Goal: Information Seeking & Learning: Learn about a topic

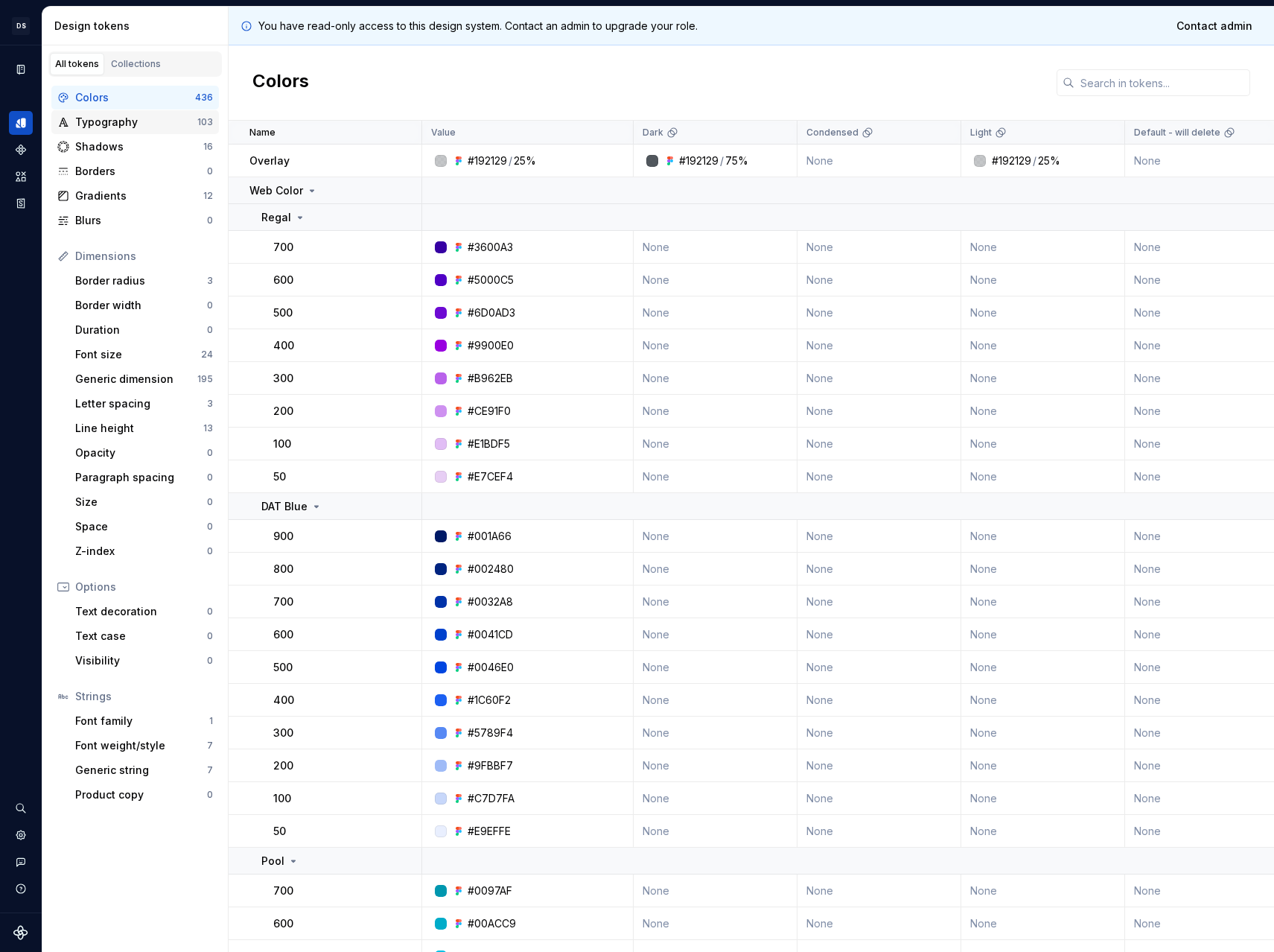
click at [85, 111] on div "Typography 103" at bounding box center [135, 121] width 168 height 24
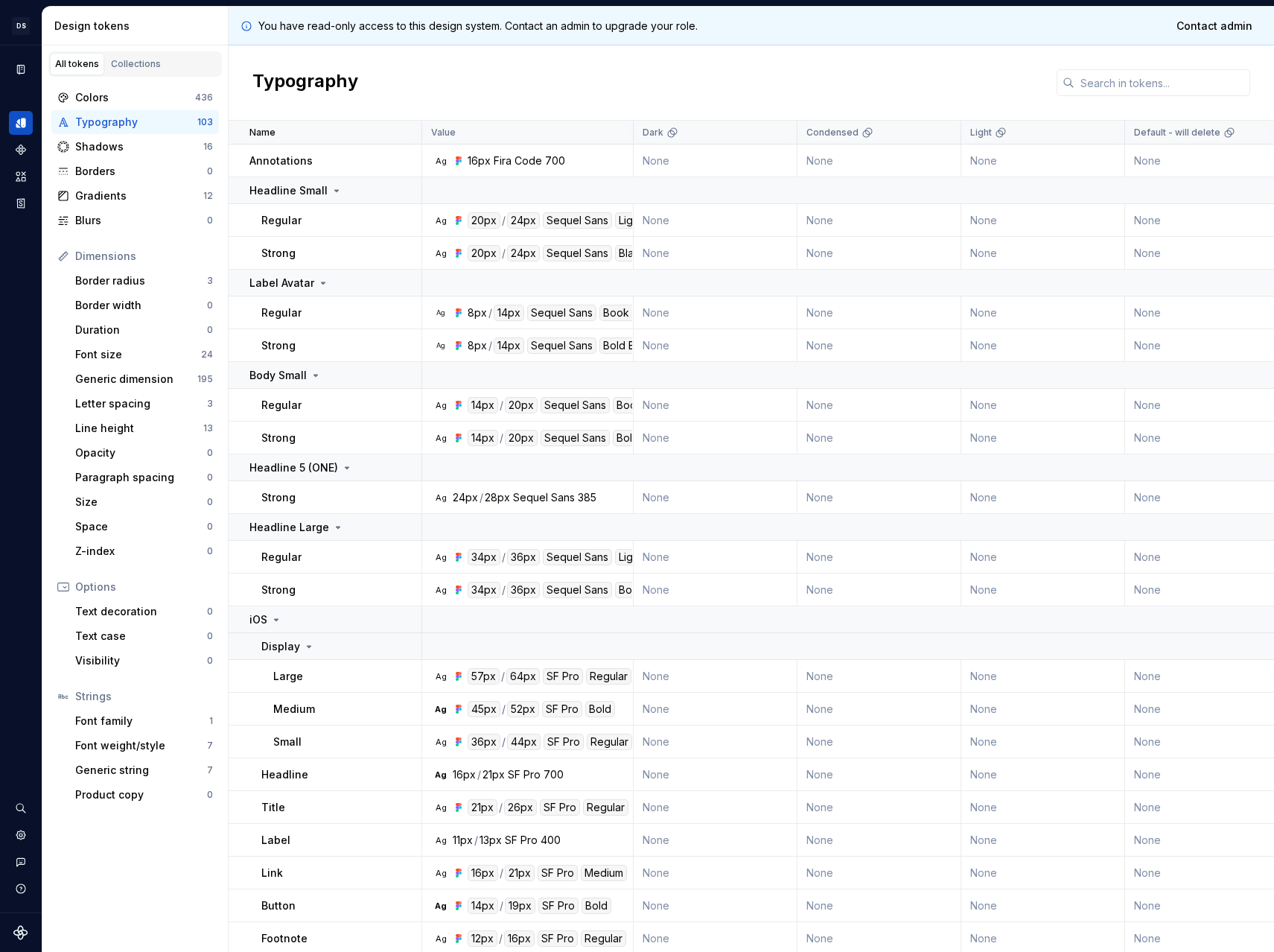
click at [429, 64] on div "Typography" at bounding box center [751, 83] width 1045 height 75
drag, startPoint x: 1073, startPoint y: 81, endPoint x: 1082, endPoint y: 81, distance: 9.0
click at [1077, 81] on div at bounding box center [1153, 83] width 193 height 26
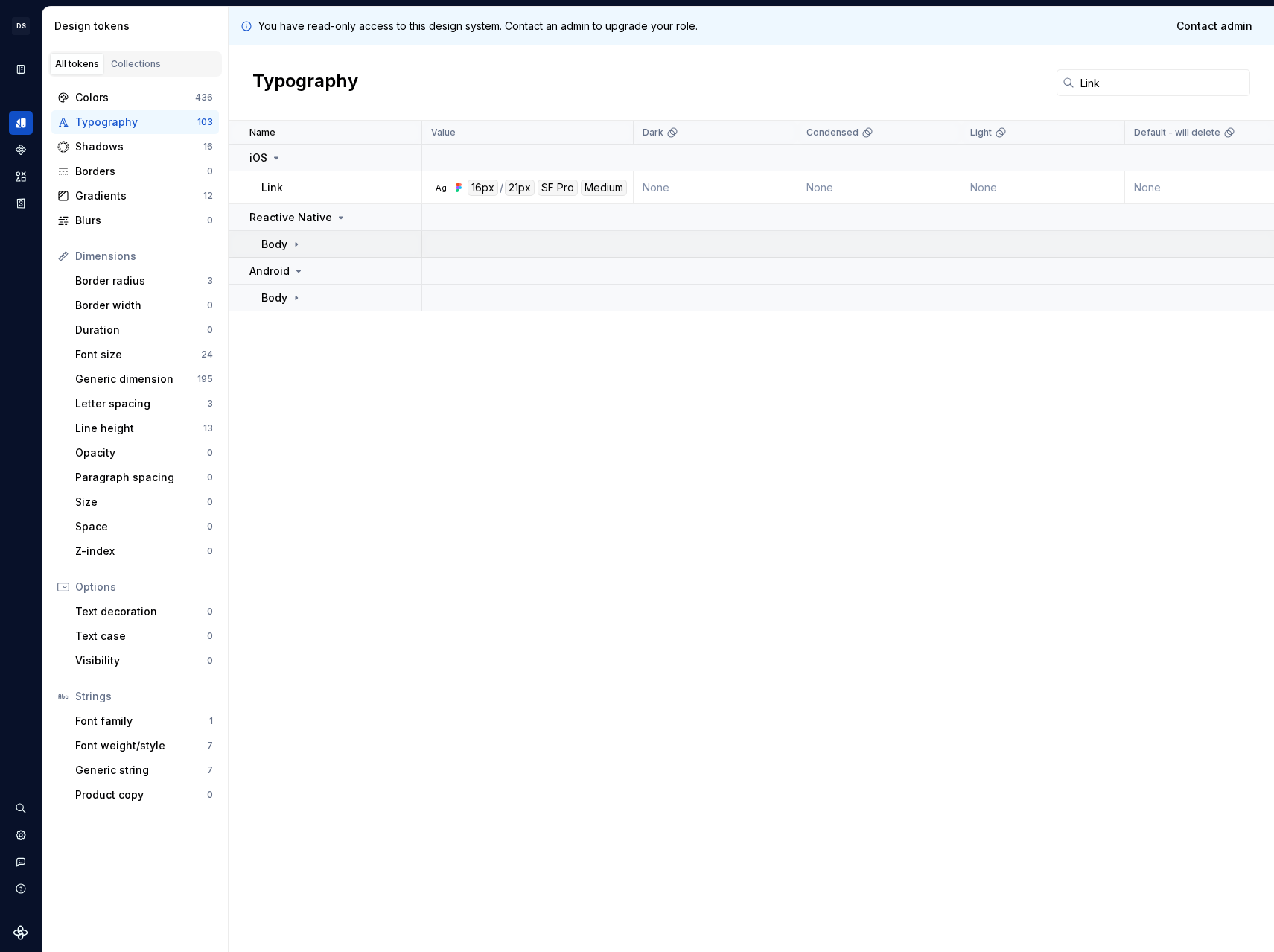
click at [391, 244] on div "Body" at bounding box center [341, 244] width 159 height 15
click at [368, 217] on div "Reactive Native" at bounding box center [334, 217] width 171 height 15
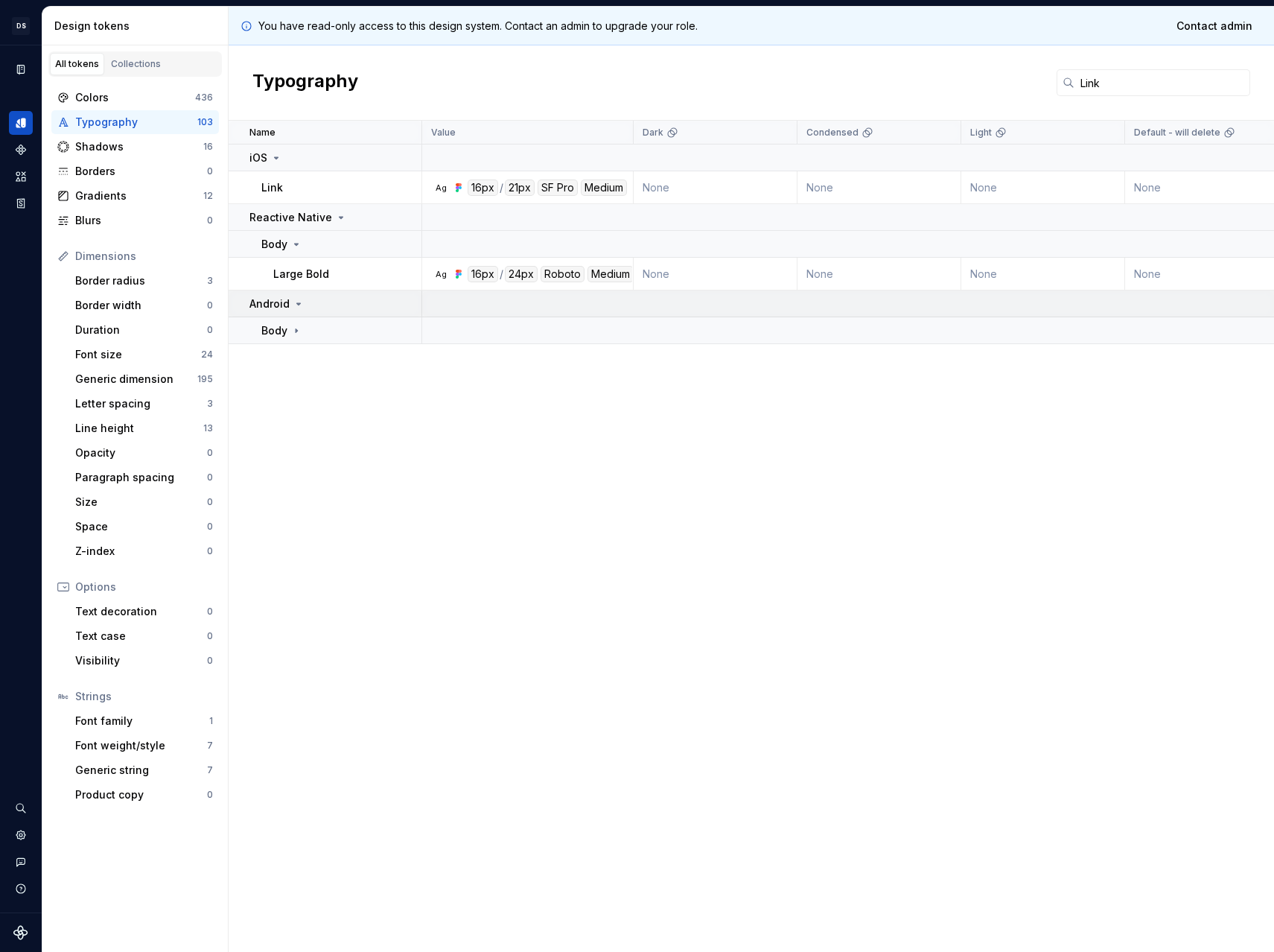
click at [344, 310] on div "Android" at bounding box center [334, 304] width 171 height 15
click at [344, 309] on div "Android" at bounding box center [334, 304] width 171 height 15
click at [340, 332] on div "Body" at bounding box center [341, 330] width 159 height 15
click at [1120, 94] on input "Link" at bounding box center [1162, 83] width 176 height 26
drag, startPoint x: 1127, startPoint y: 86, endPoint x: 679, endPoint y: 57, distance: 448.9
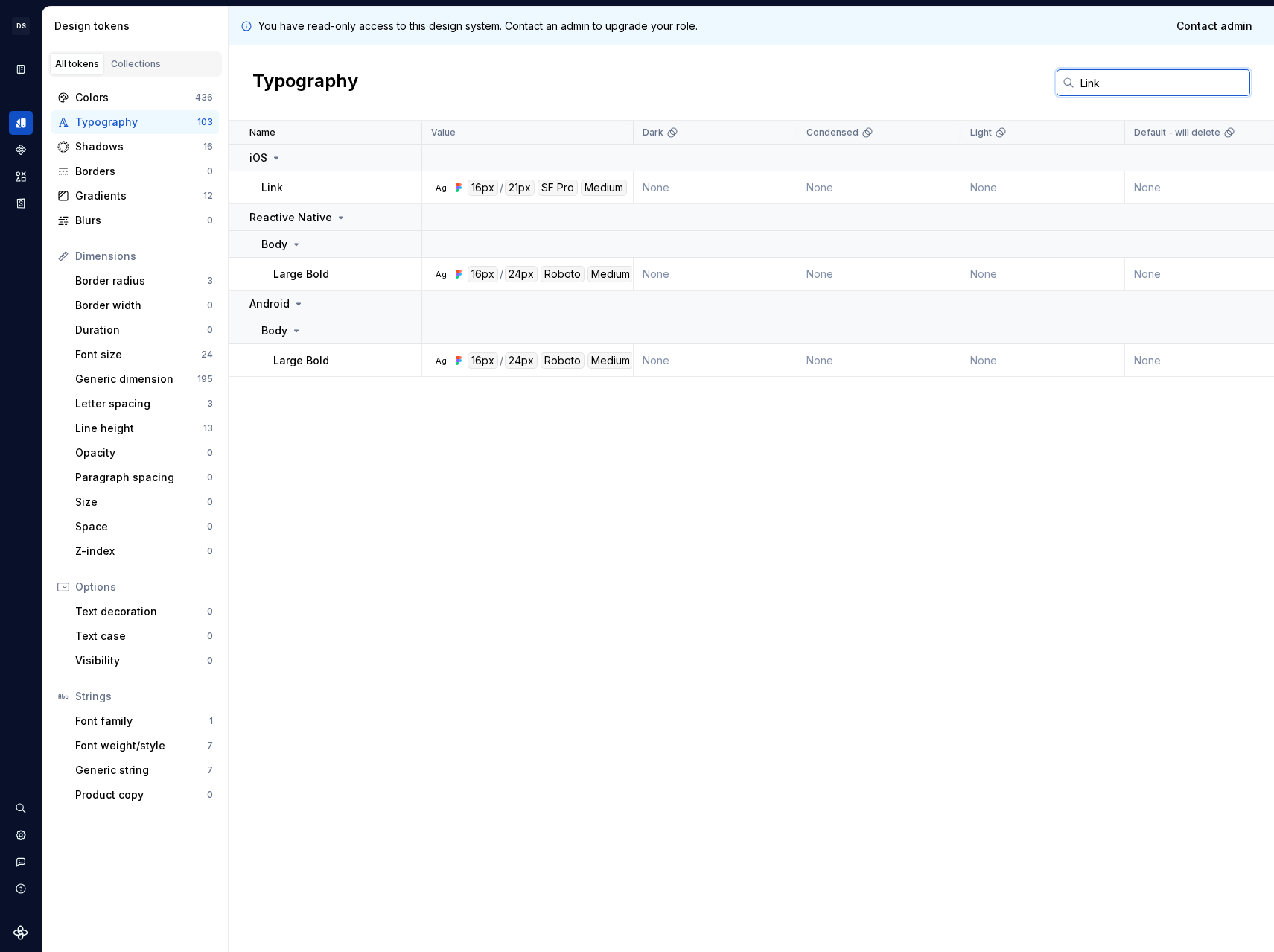
click at [701, 59] on div "Typography Link" at bounding box center [751, 83] width 1045 height 75
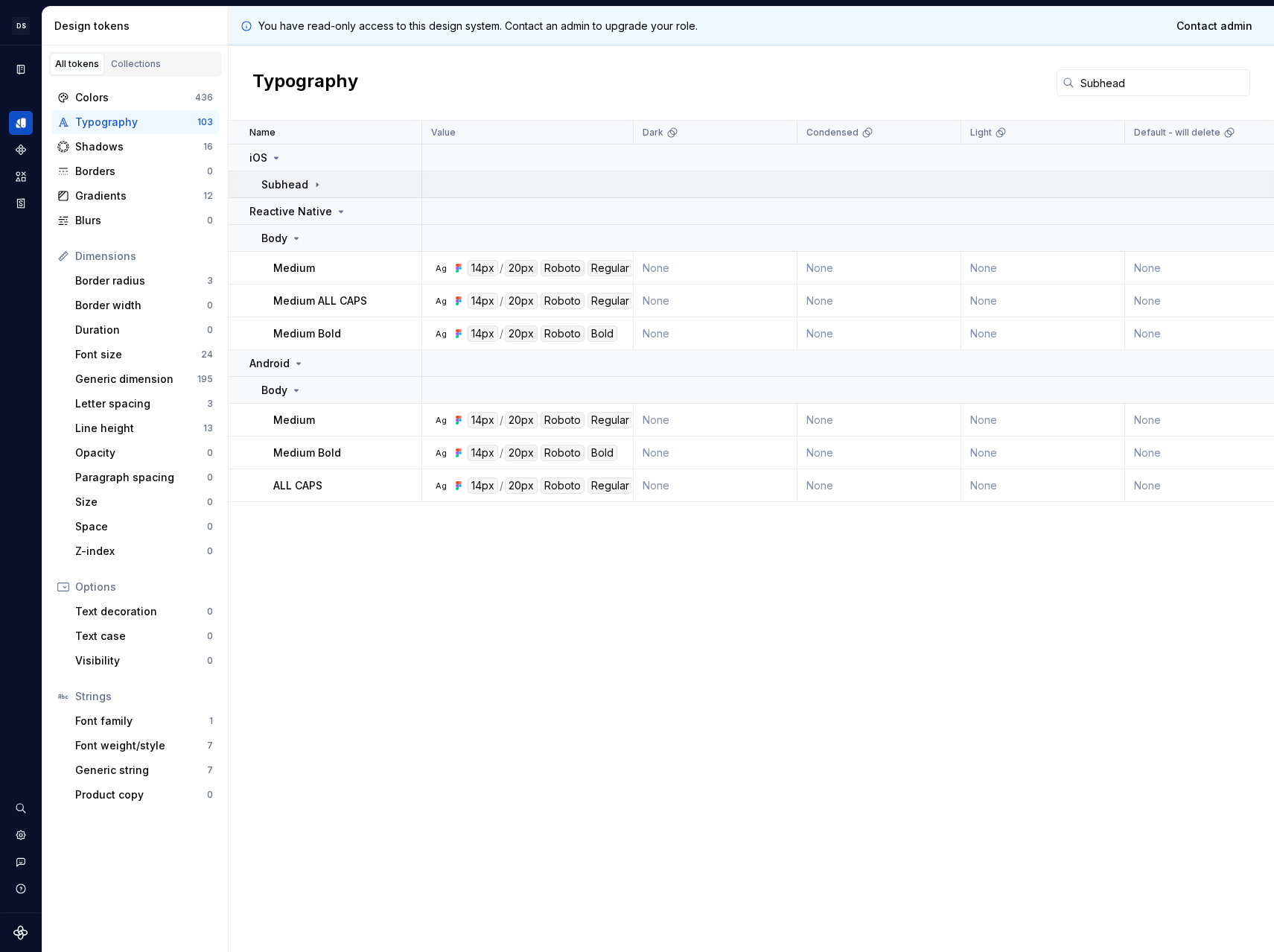
click at [334, 187] on div "Subhead" at bounding box center [341, 185] width 159 height 15
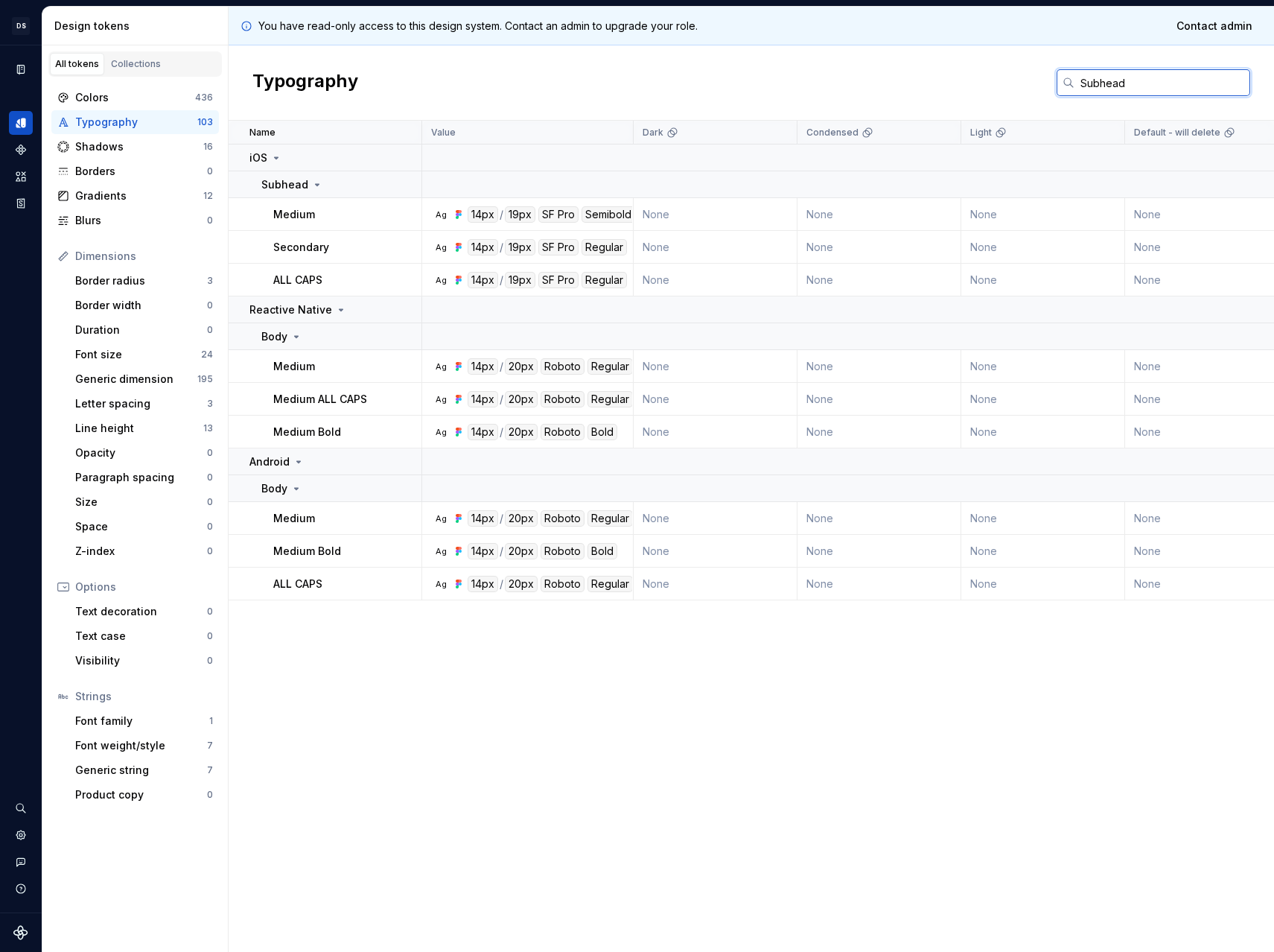
drag, startPoint x: 1107, startPoint y: 92, endPoint x: 1130, endPoint y: 89, distance: 23.2
click at [1112, 93] on input "Subhead" at bounding box center [1162, 83] width 176 height 26
drag, startPoint x: 1136, startPoint y: 88, endPoint x: 844, endPoint y: 63, distance: 293.1
click at [846, 63] on div "Typography Subhead" at bounding box center [751, 83] width 1045 height 75
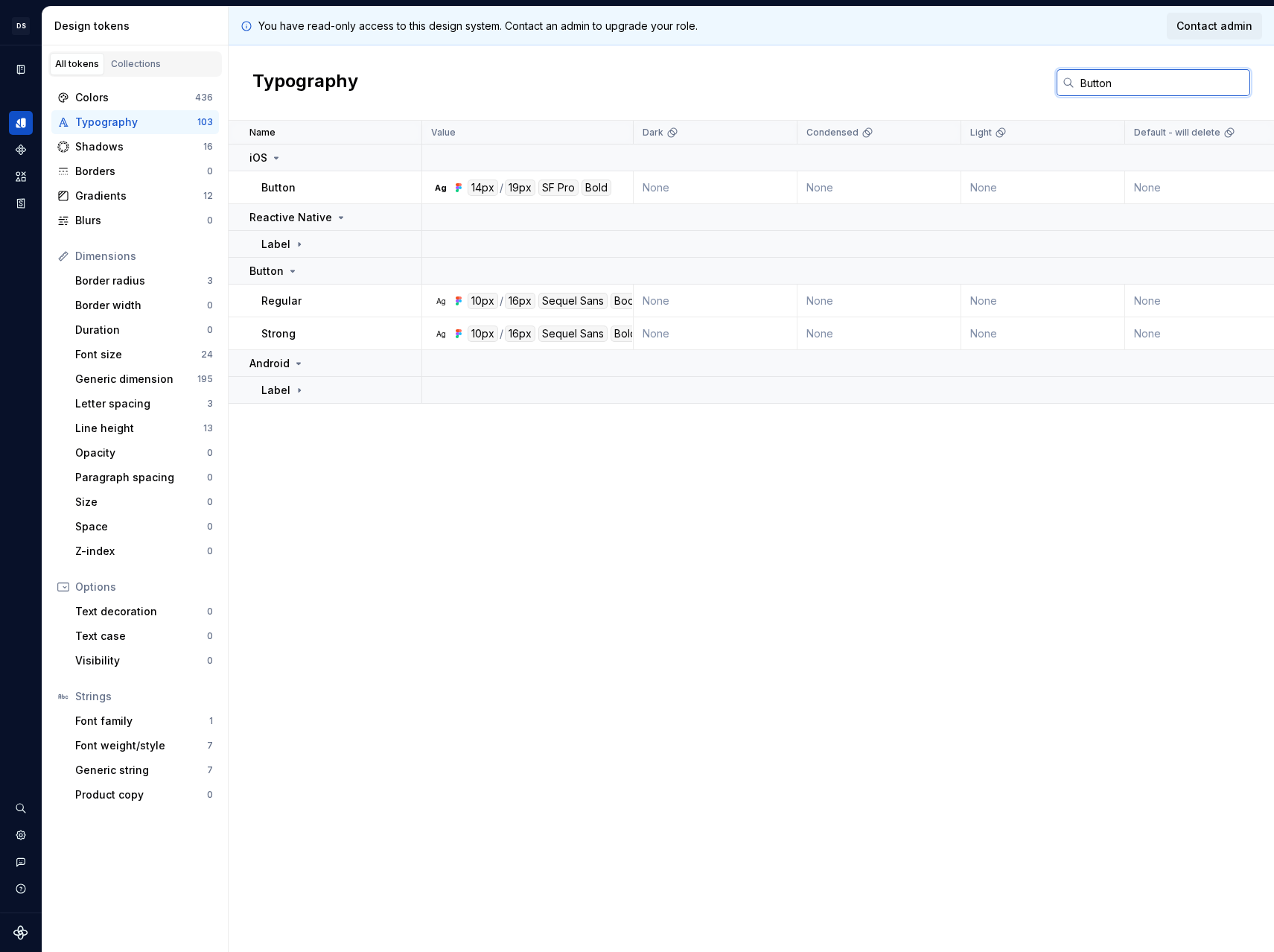
type input "Button"
click at [291, 275] on icon at bounding box center [292, 271] width 12 height 12
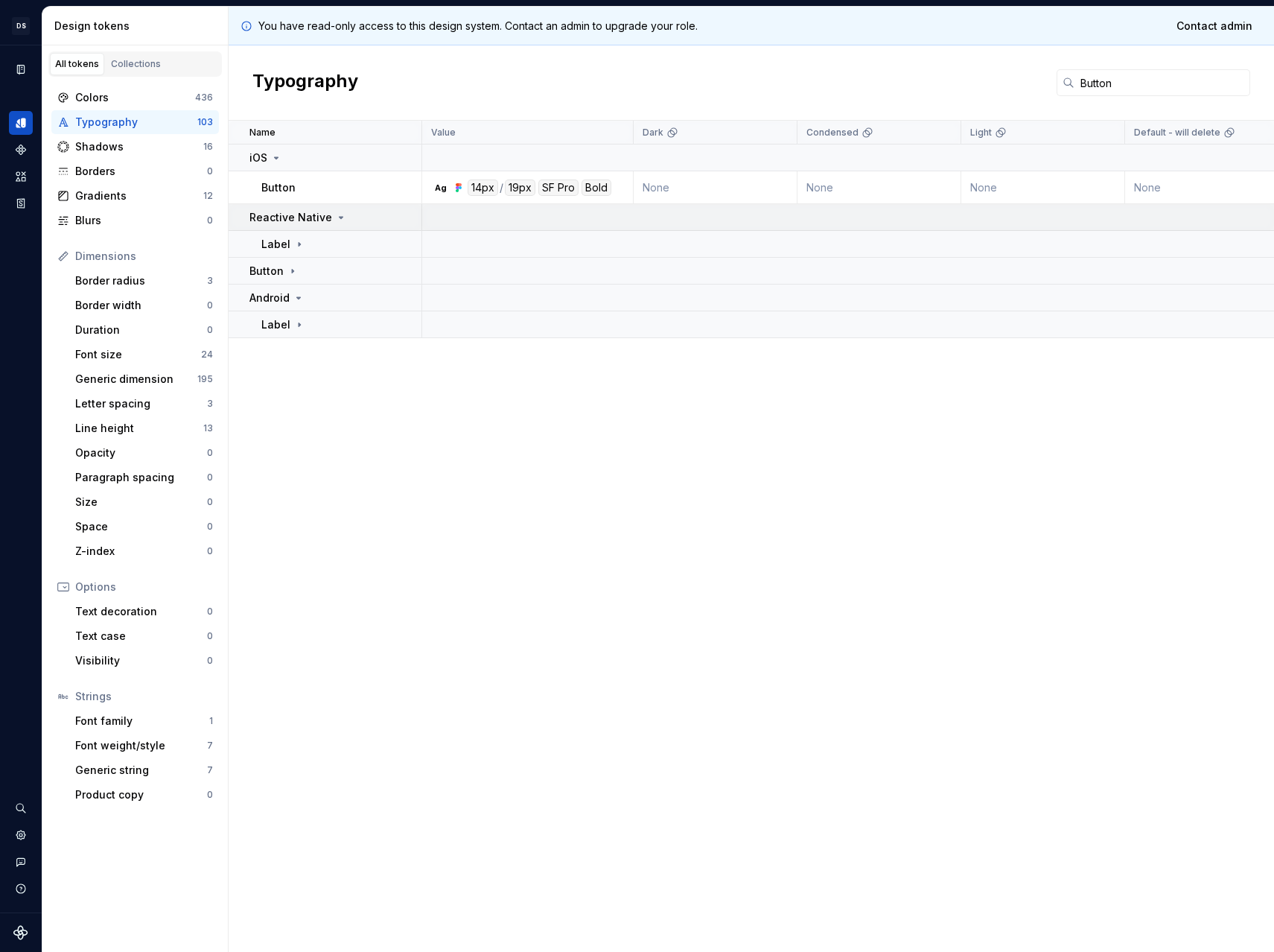
click at [297, 217] on p "Reactive Native" at bounding box center [291, 217] width 83 height 15
click at [301, 163] on div "iOS" at bounding box center [334, 158] width 171 height 15
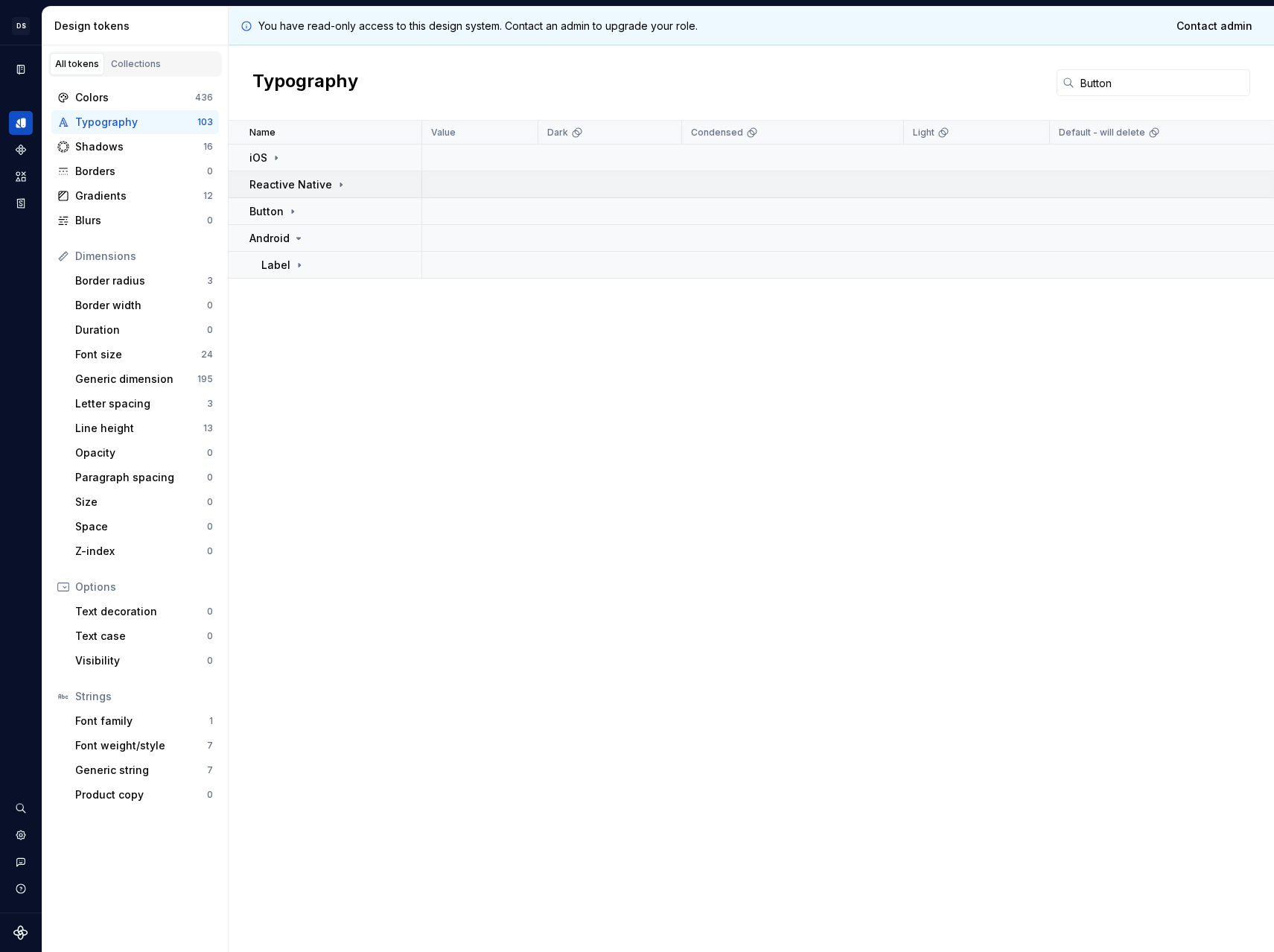
click at [302, 182] on p "Reactive Native" at bounding box center [291, 185] width 83 height 15
click at [301, 209] on icon at bounding box center [299, 211] width 12 height 12
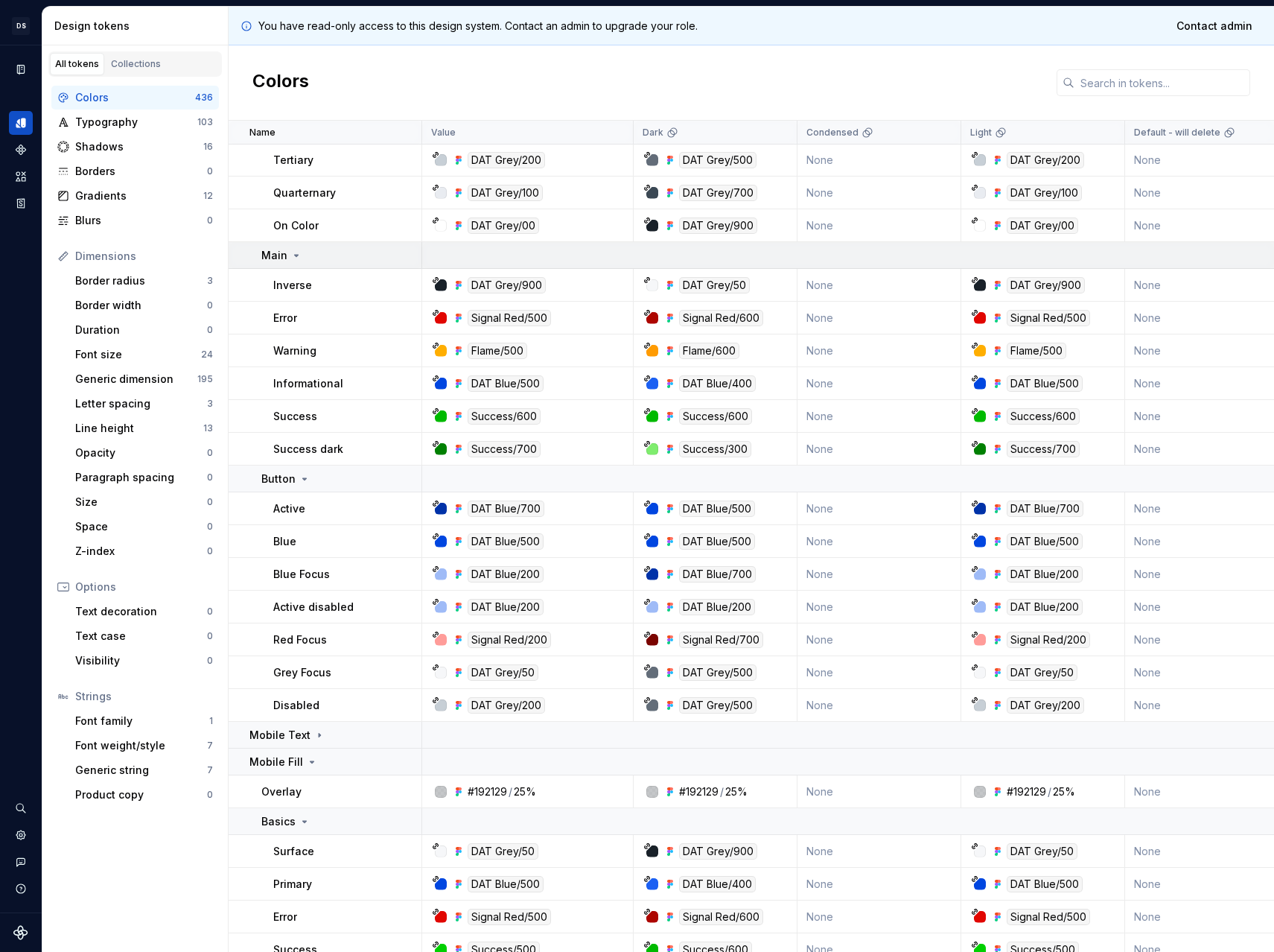
scroll to position [230, 0]
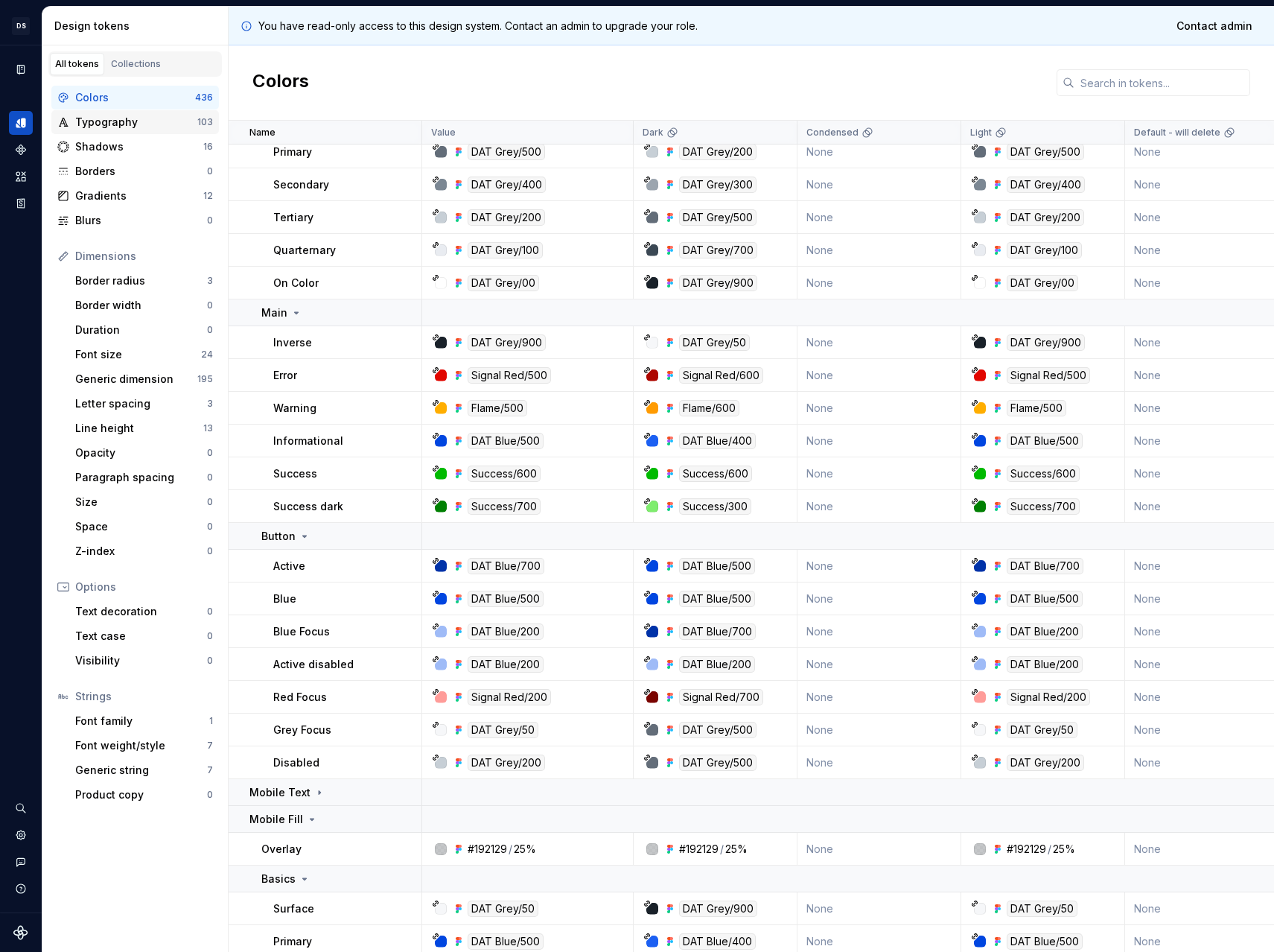
click at [139, 125] on div "Typography" at bounding box center [136, 122] width 122 height 15
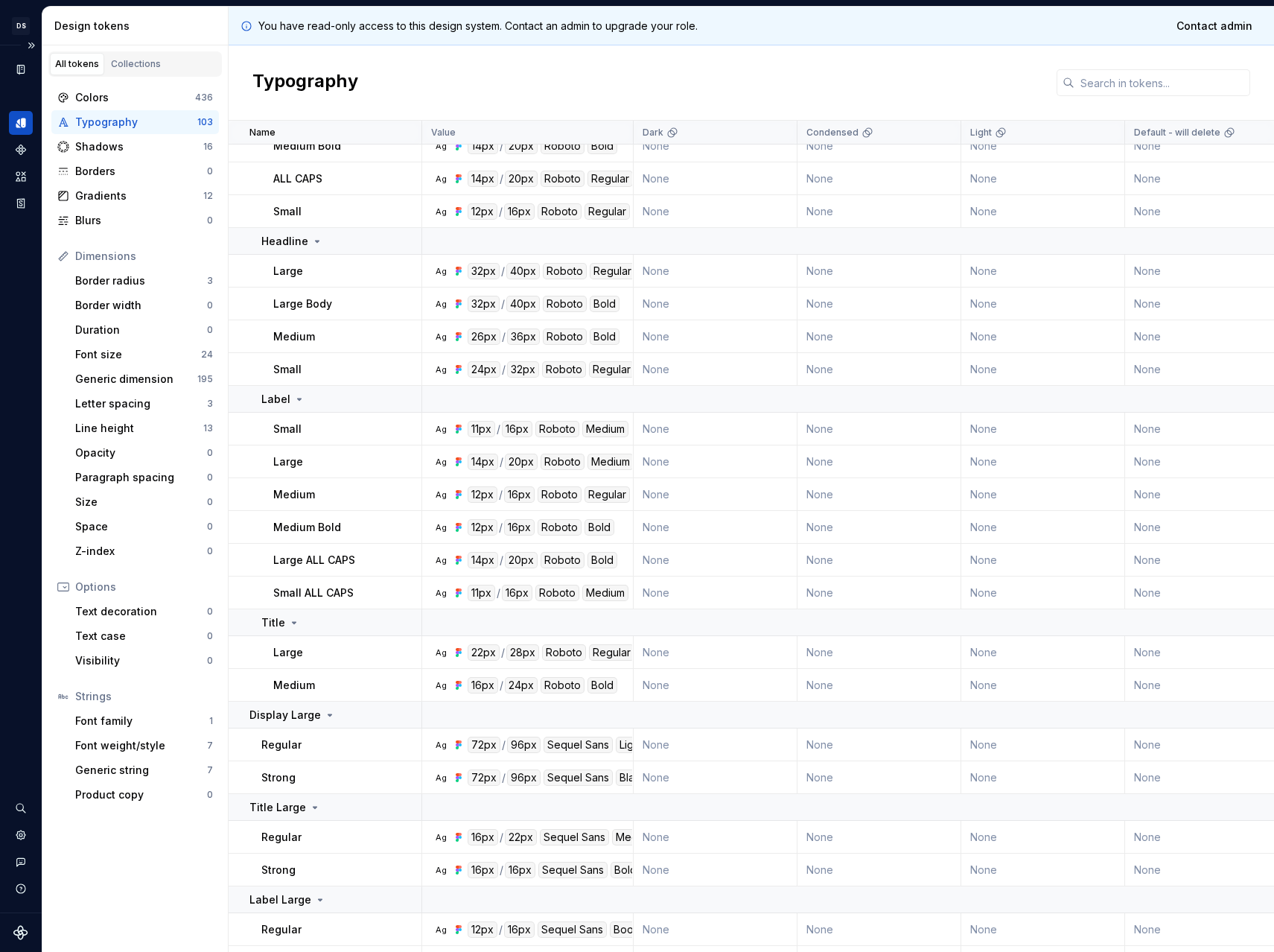
scroll to position [3540, 0]
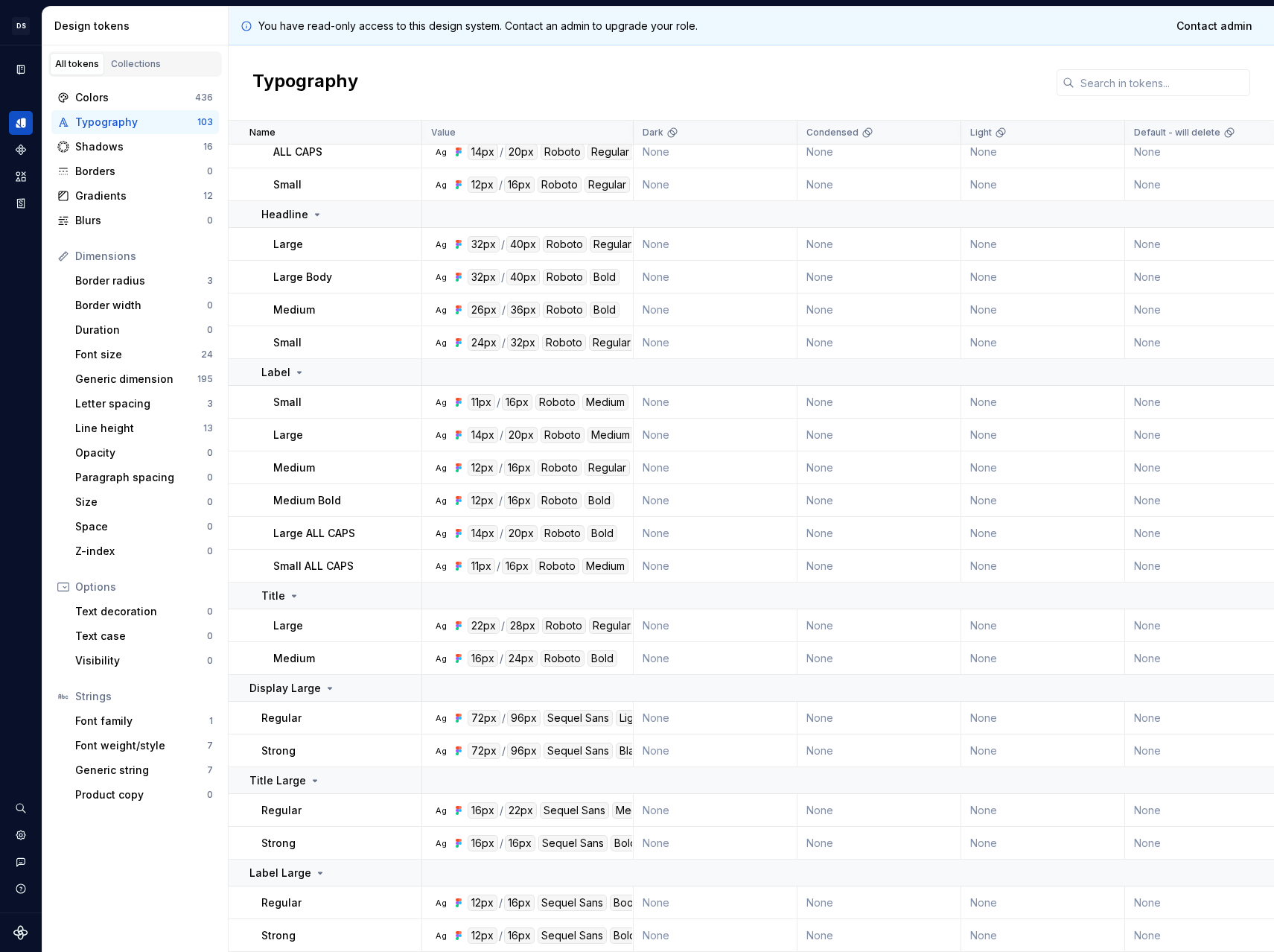
click at [627, 742] on div "Black Head" at bounding box center [648, 751] width 64 height 17
drag, startPoint x: 633, startPoint y: 675, endPoint x: 667, endPoint y: 677, distance: 34.1
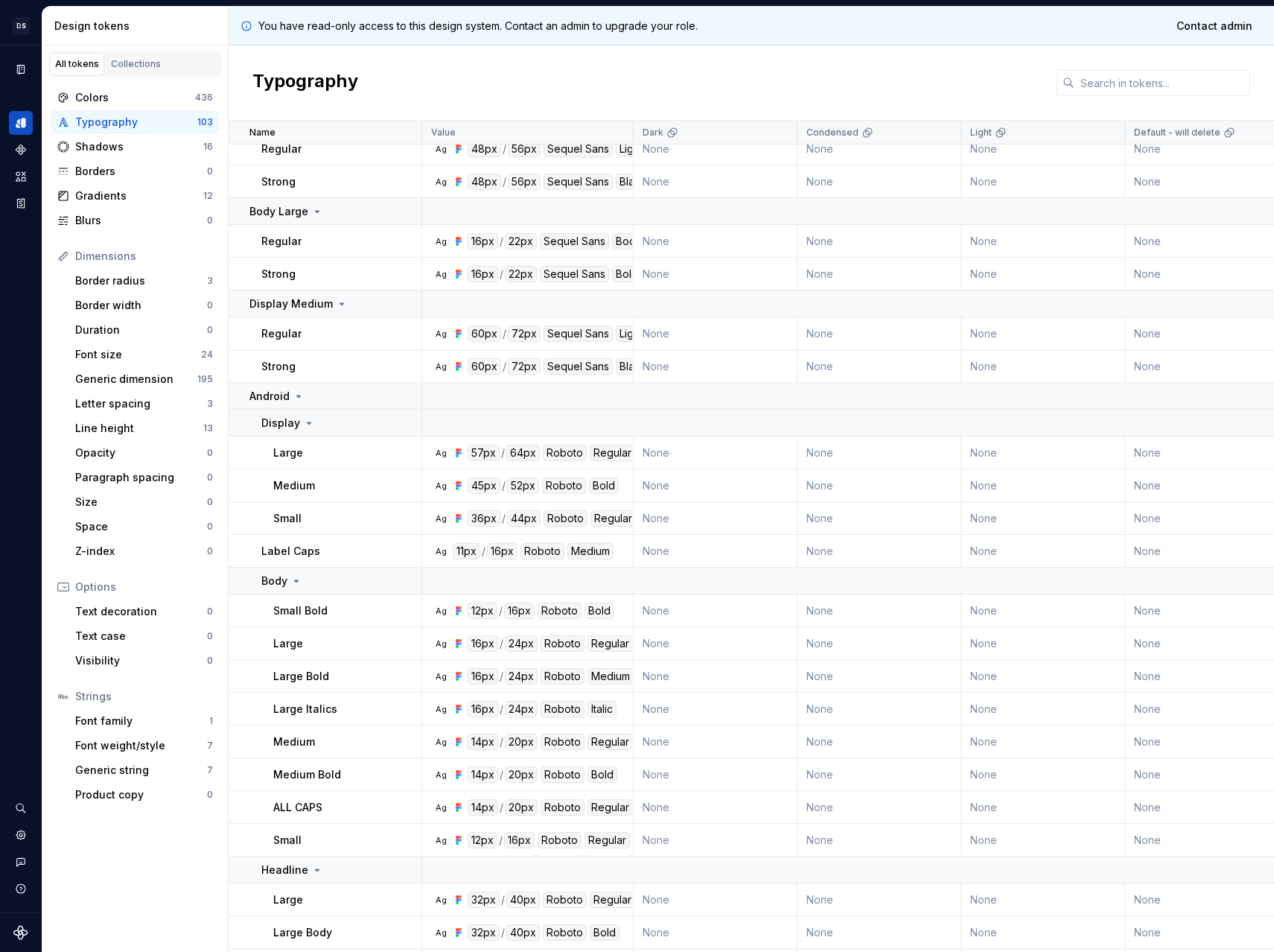
scroll to position [2603, 0]
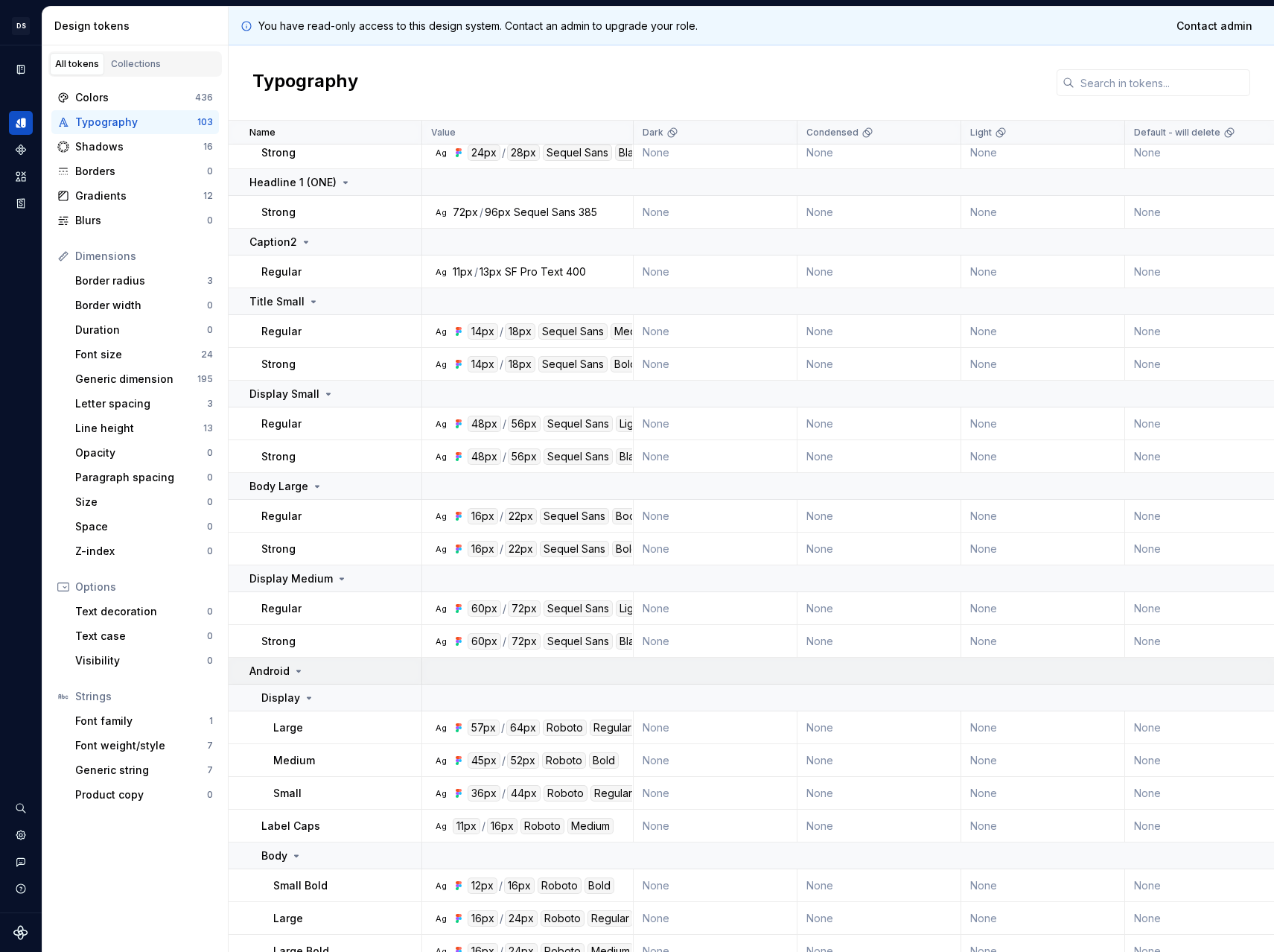
click at [306, 664] on div "Android" at bounding box center [334, 671] width 171 height 15
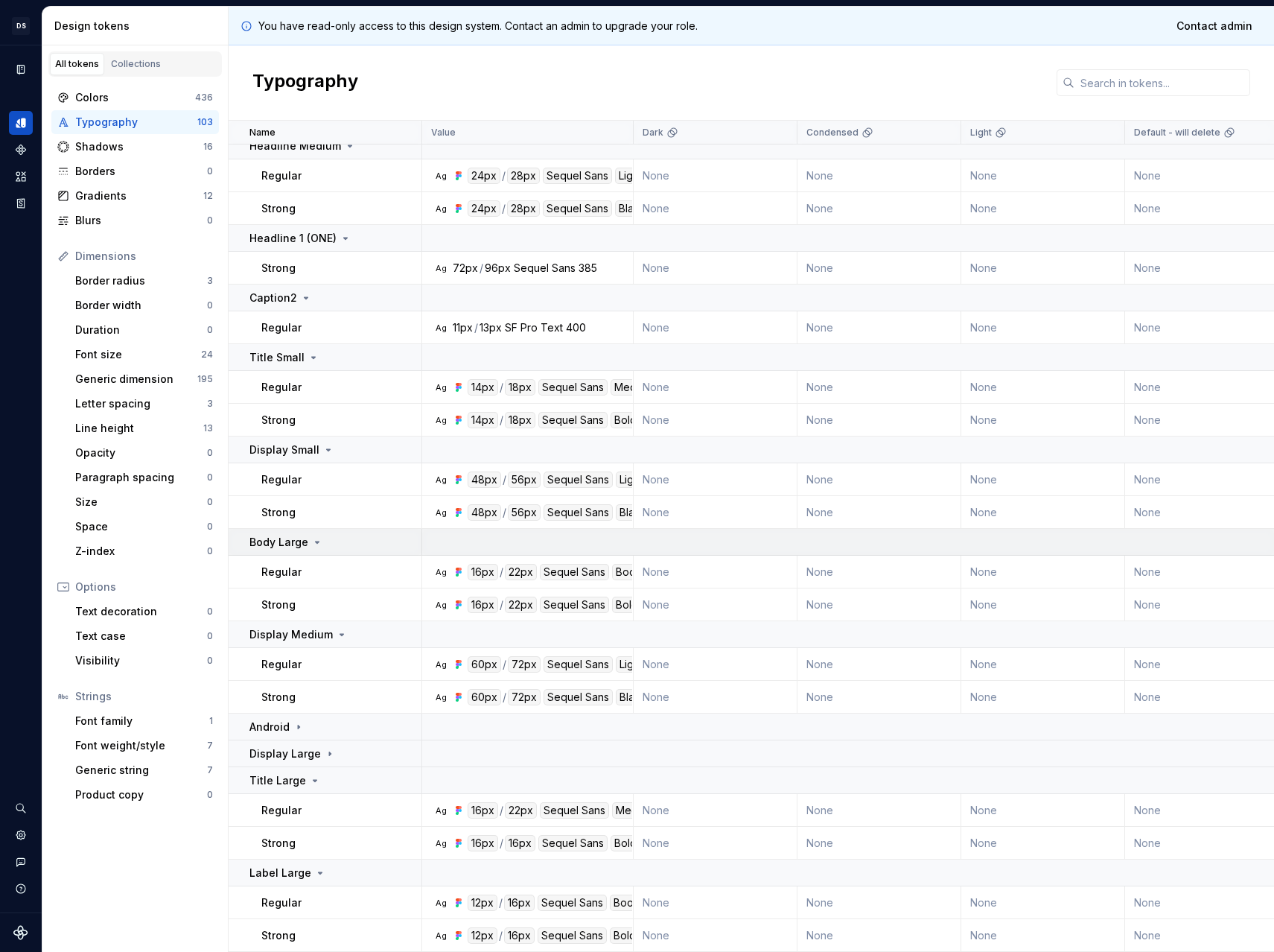
click at [303, 528] on td "Body Large" at bounding box center [325, 542] width 193 height 26
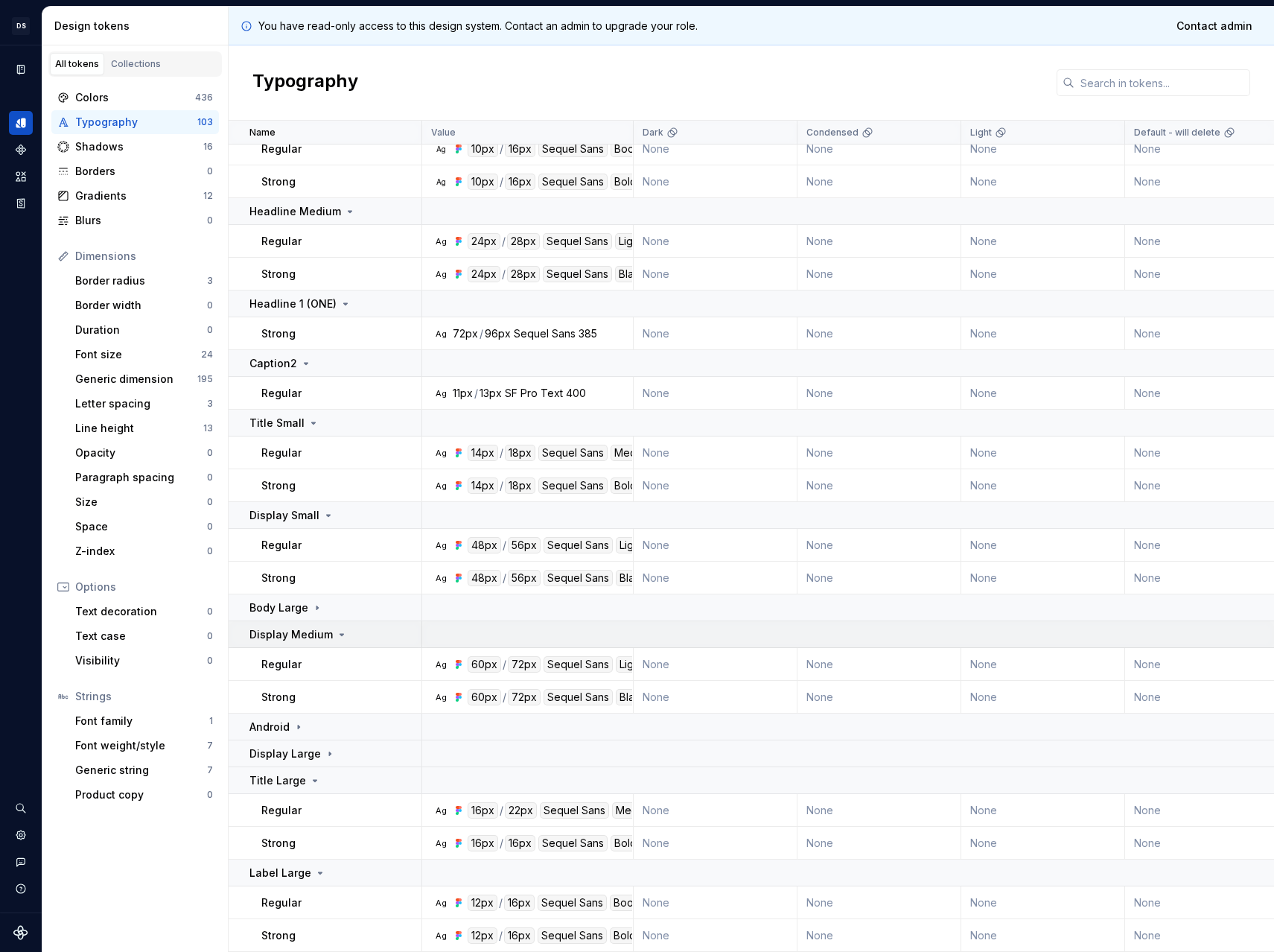
click at [309, 627] on p "Display Medium" at bounding box center [291, 634] width 83 height 15
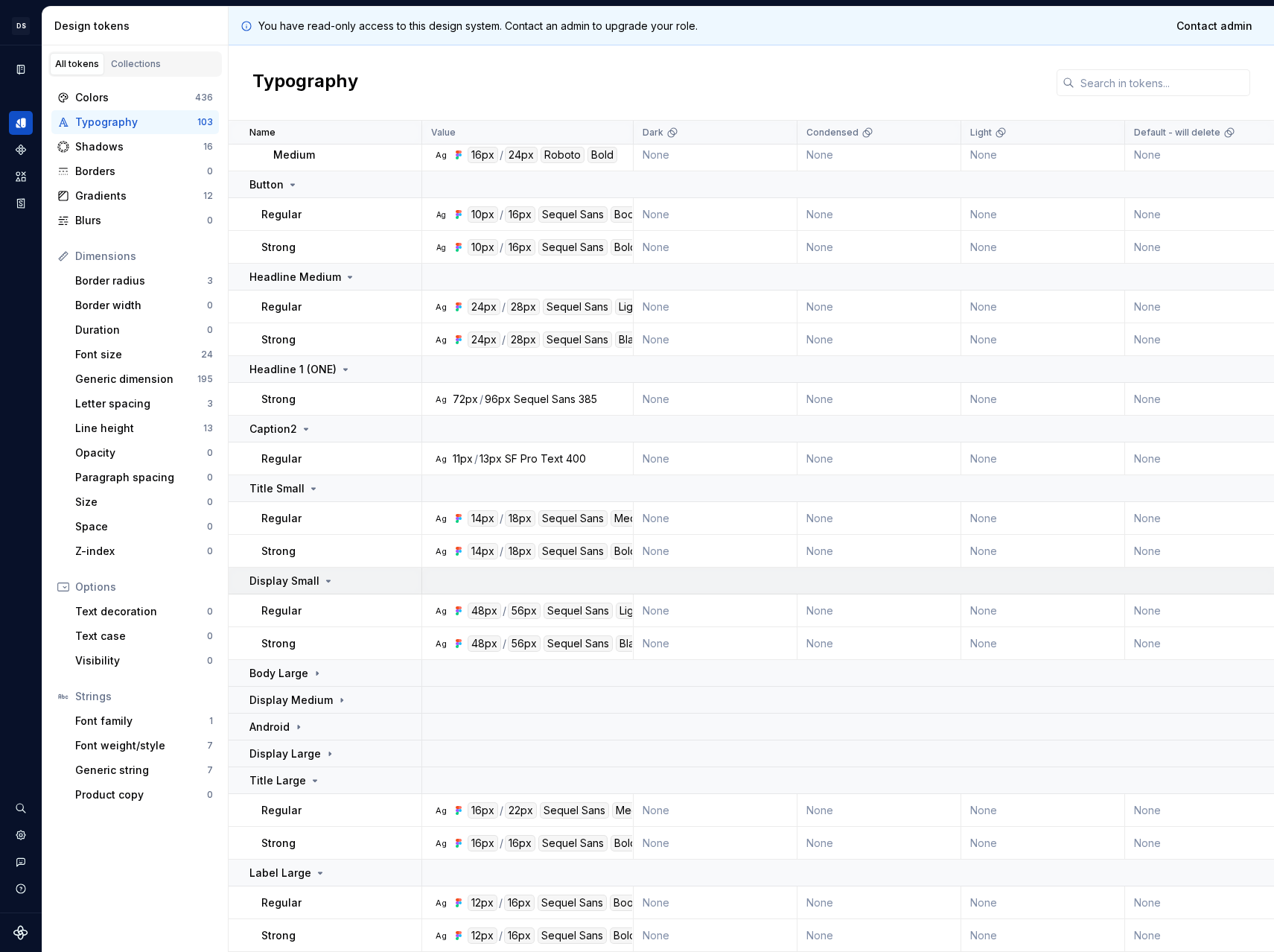
click at [302, 573] on p "Display Small" at bounding box center [284, 580] width 70 height 15
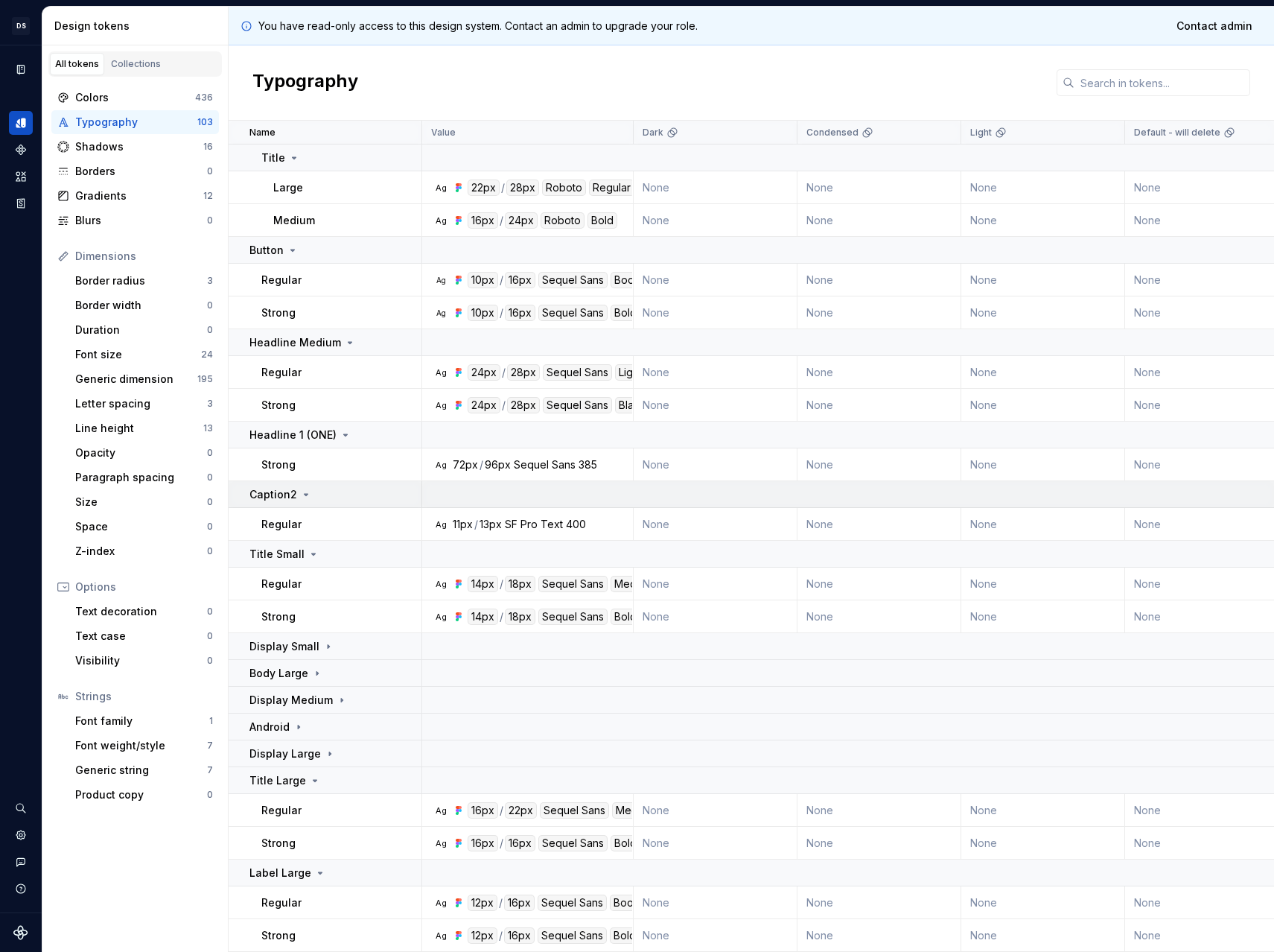
click at [296, 547] on p "Title Small" at bounding box center [277, 554] width 55 height 15
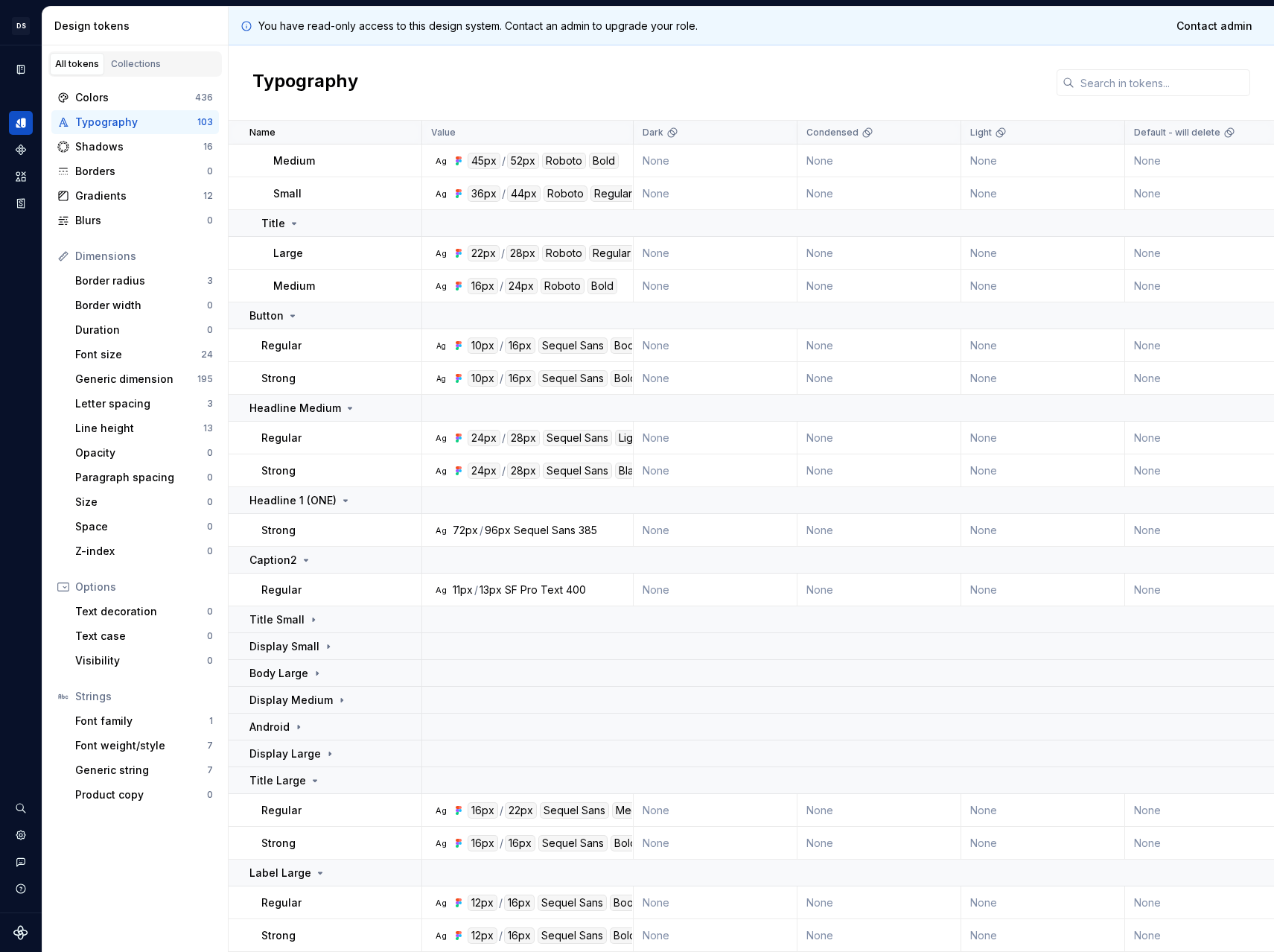
scroll to position [2293, 0]
click at [298, 538] on td "Strong" at bounding box center [325, 530] width 193 height 33
click at [310, 498] on p "Headline 1 (ONE)" at bounding box center [293, 500] width 88 height 15
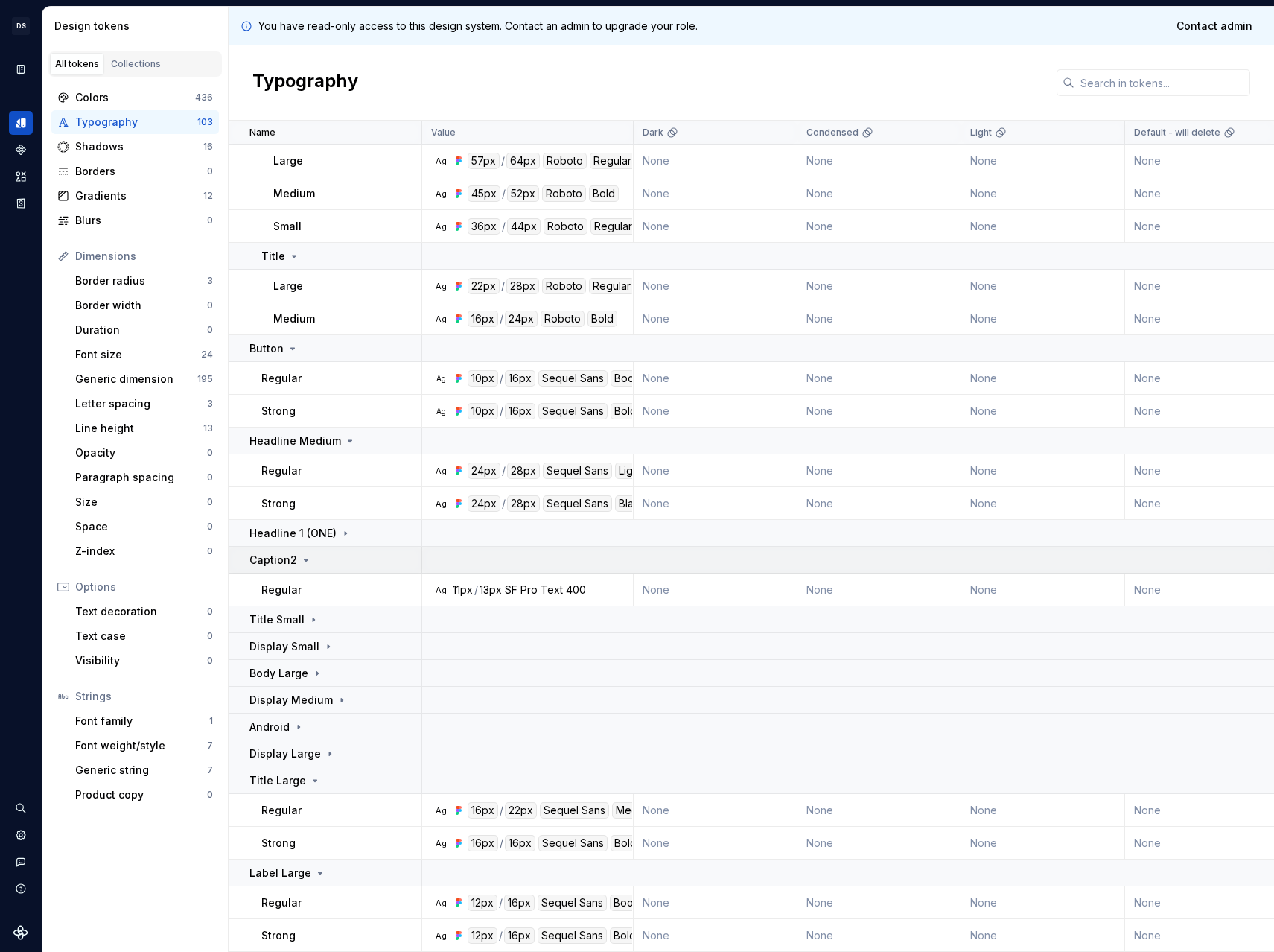
click at [300, 554] on icon at bounding box center [305, 560] width 12 height 12
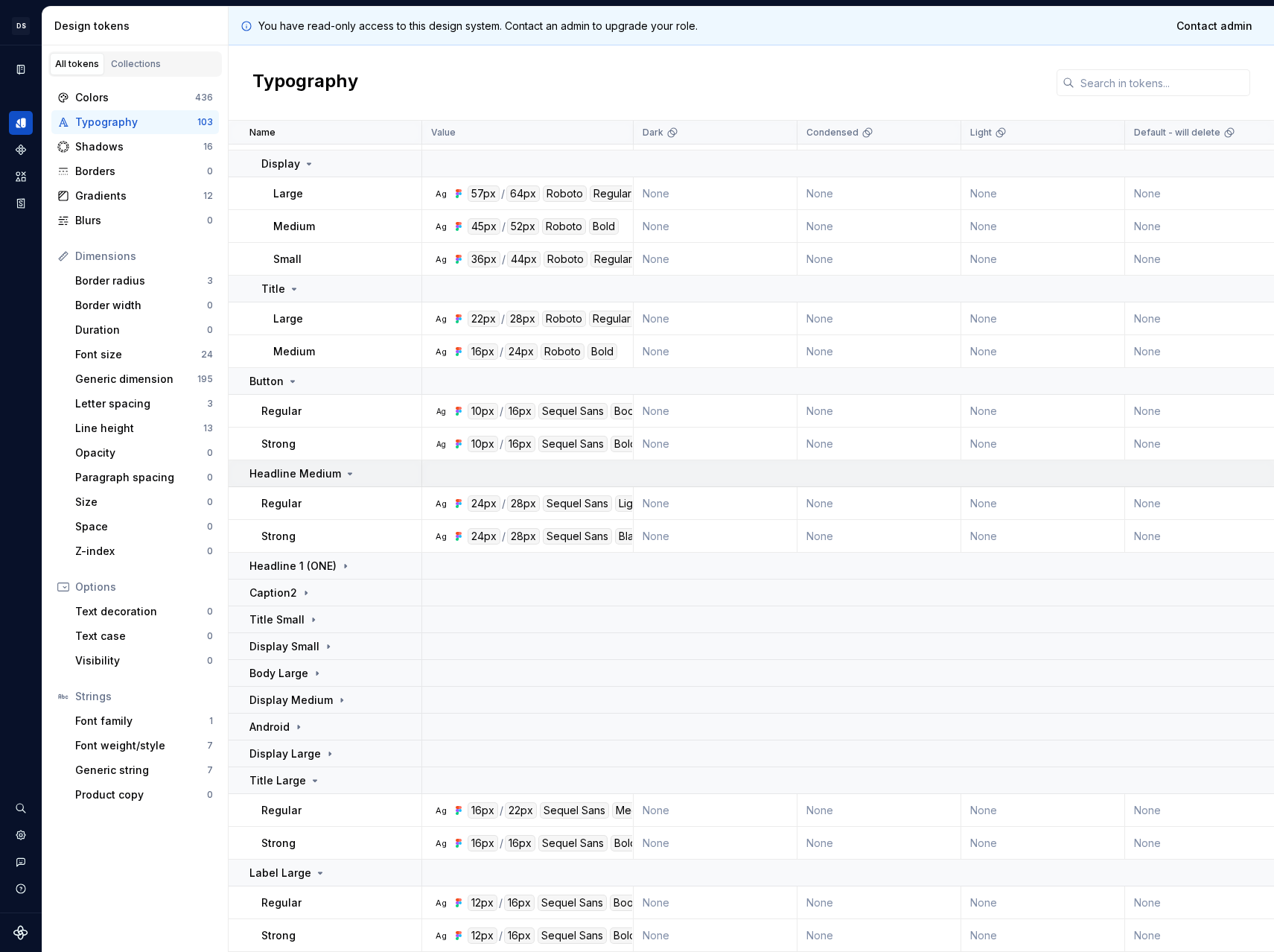
click at [309, 472] on td "Headline Medium" at bounding box center [325, 473] width 193 height 26
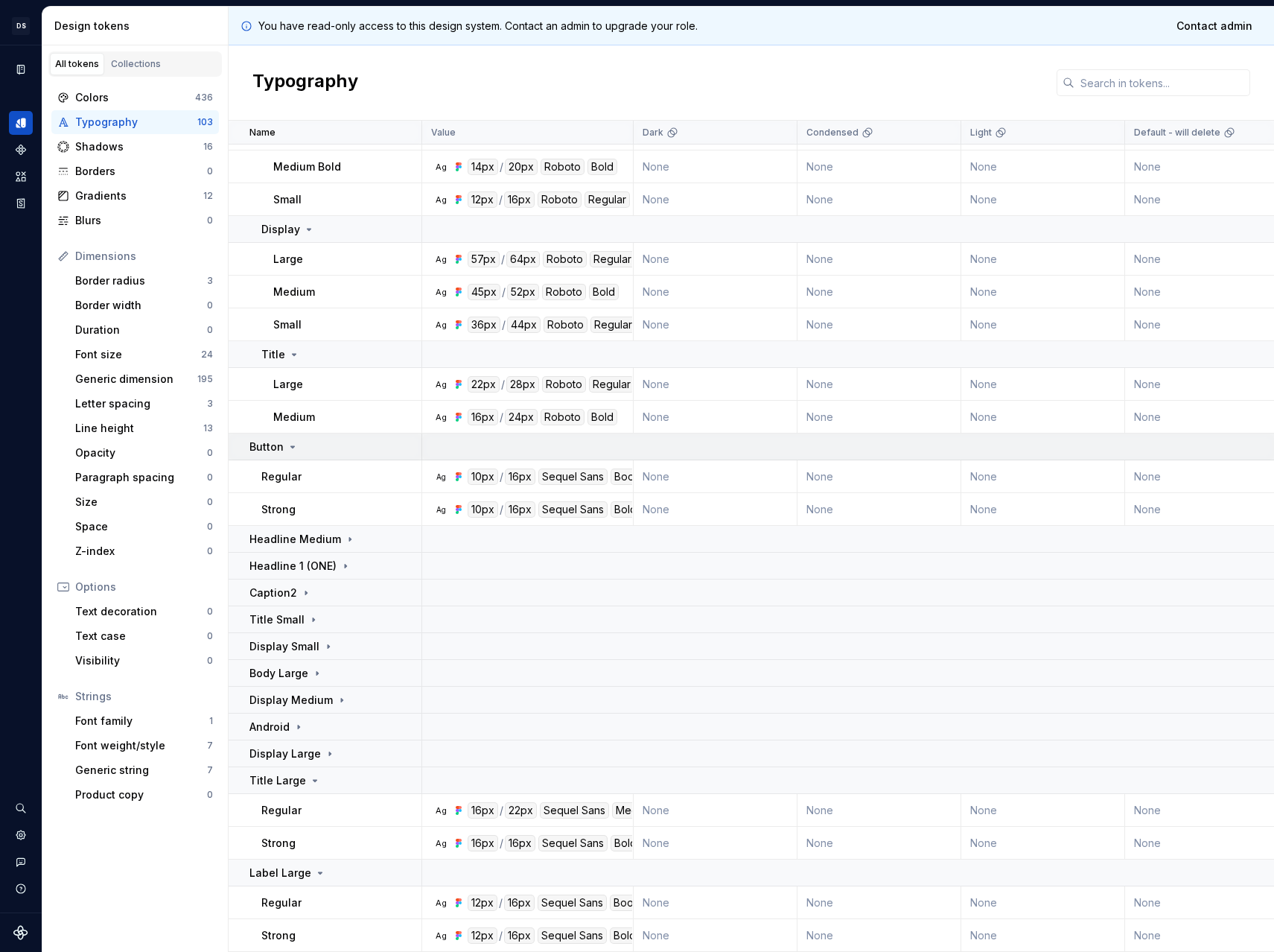
click at [294, 443] on icon at bounding box center [292, 447] width 12 height 12
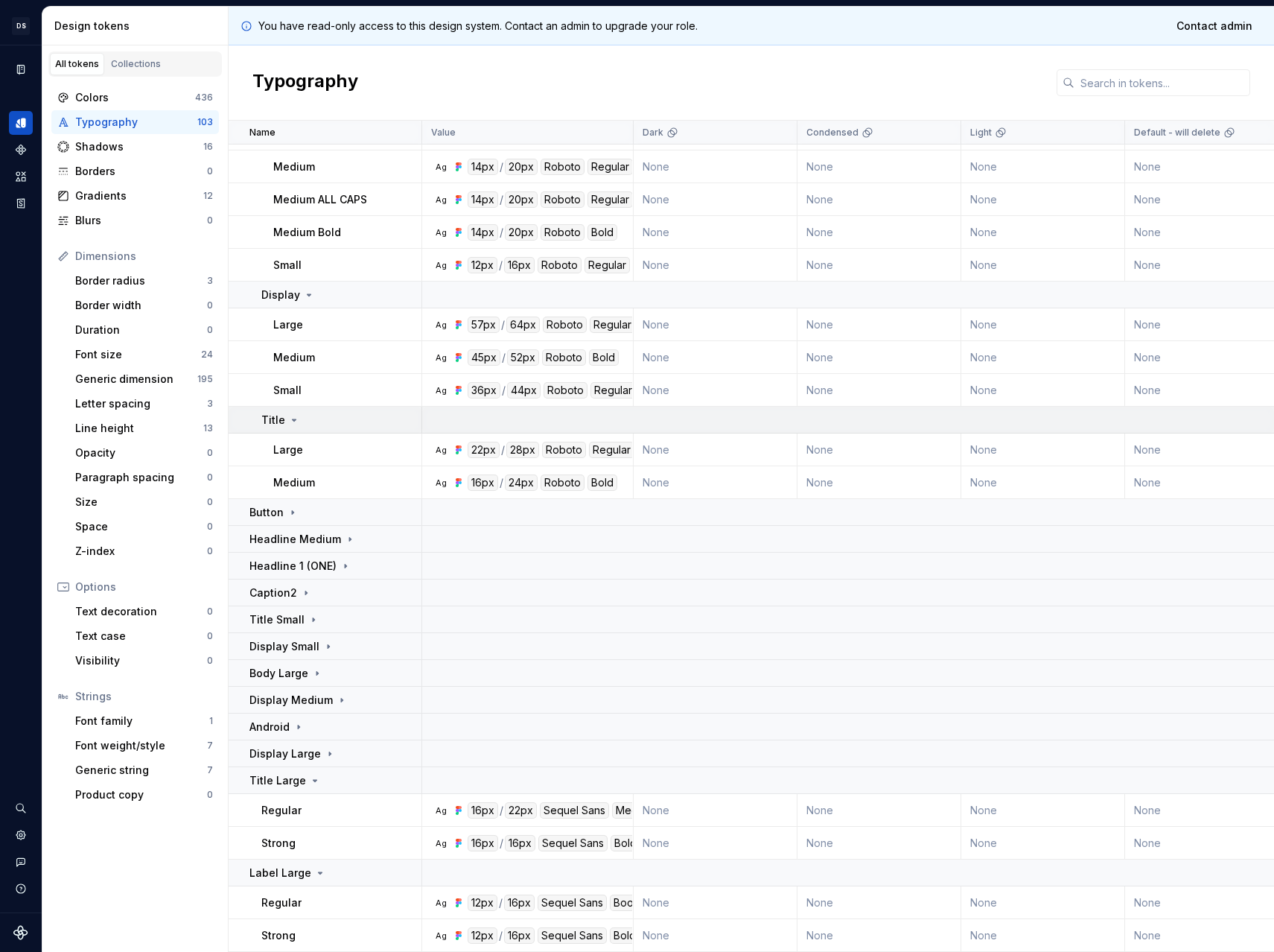
click at [297, 414] on icon at bounding box center [294, 419] width 12 height 12
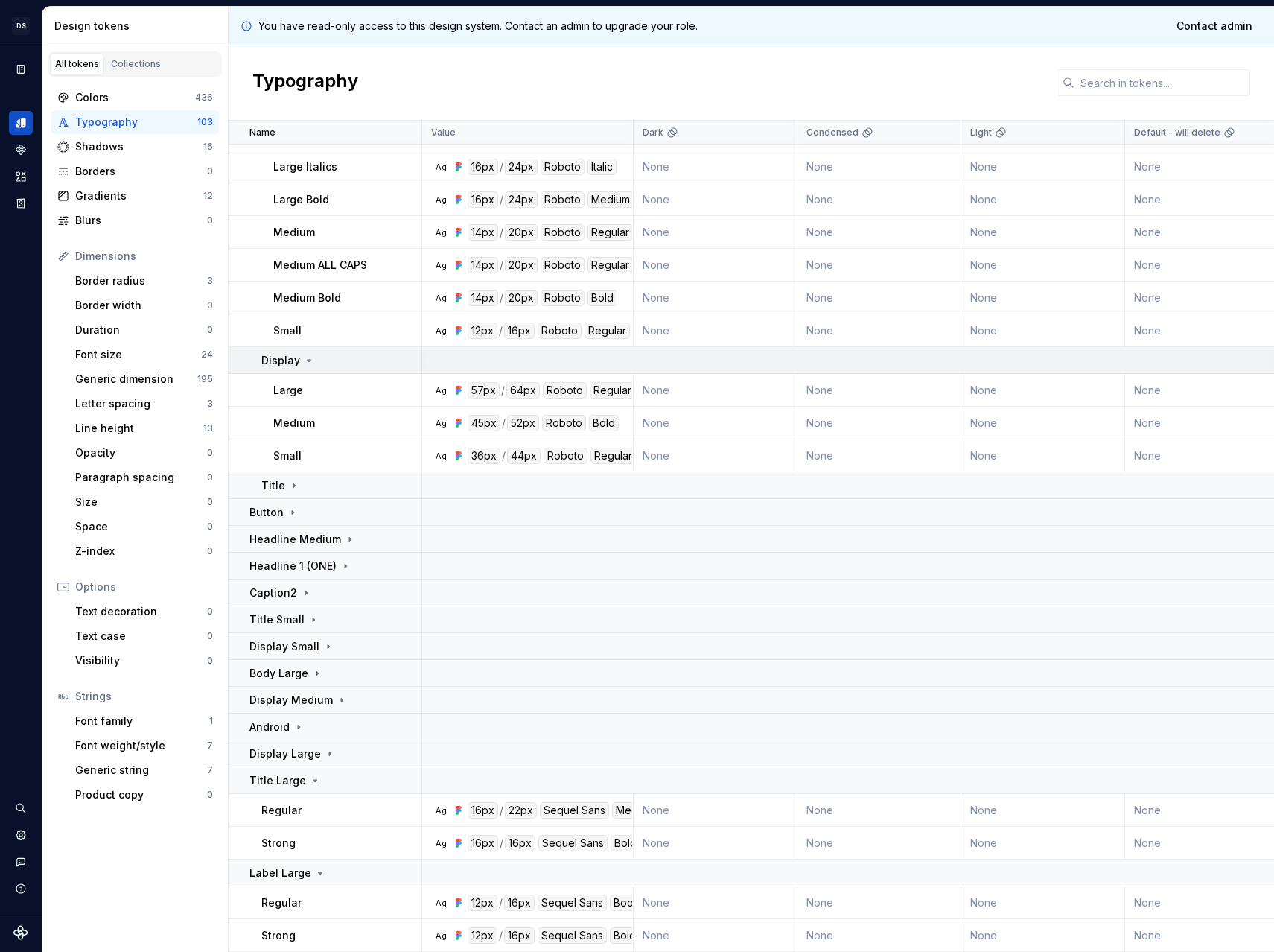
click at [301, 361] on td "Display" at bounding box center [325, 360] width 193 height 26
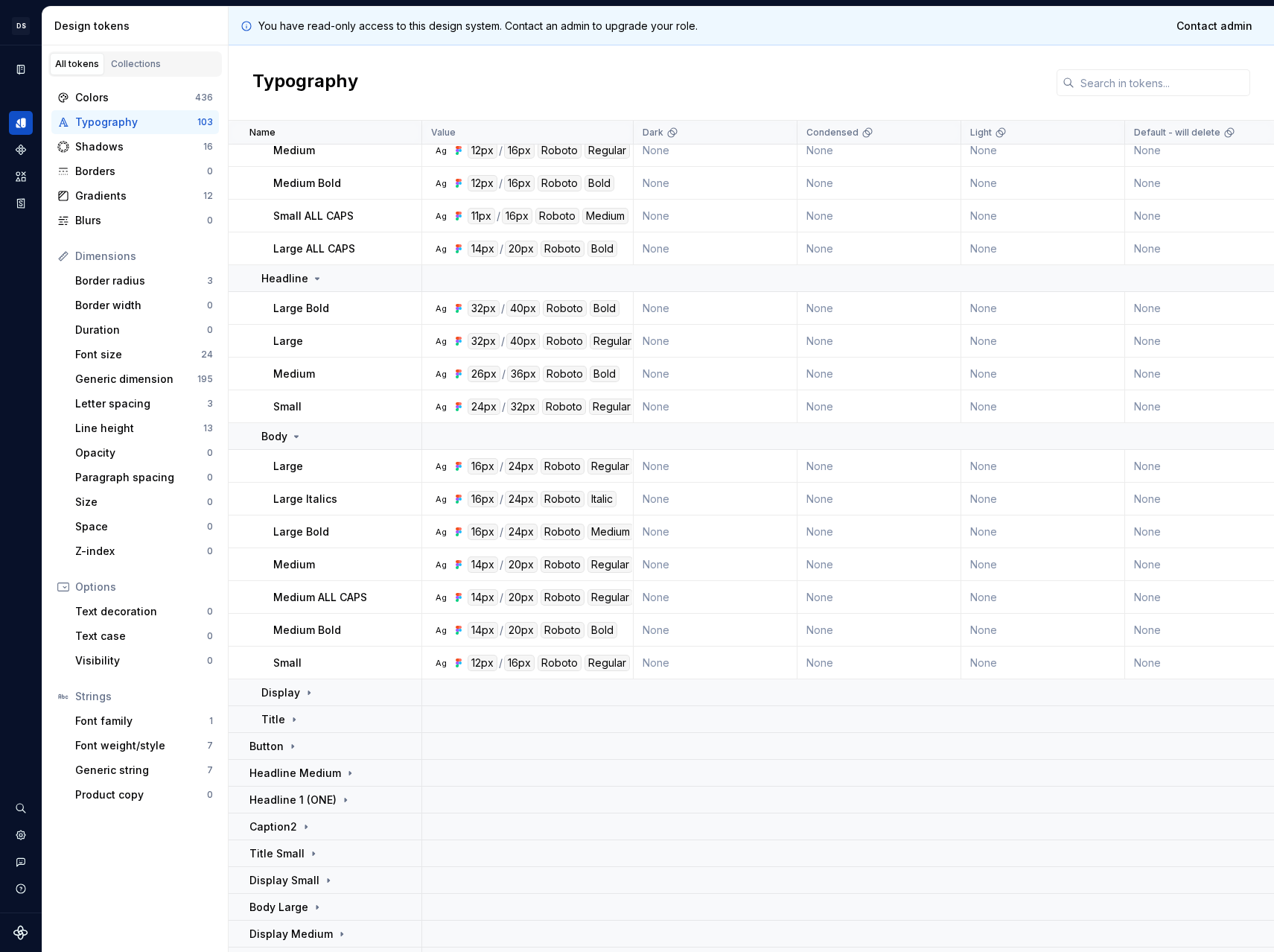
scroll to position [1632, 0]
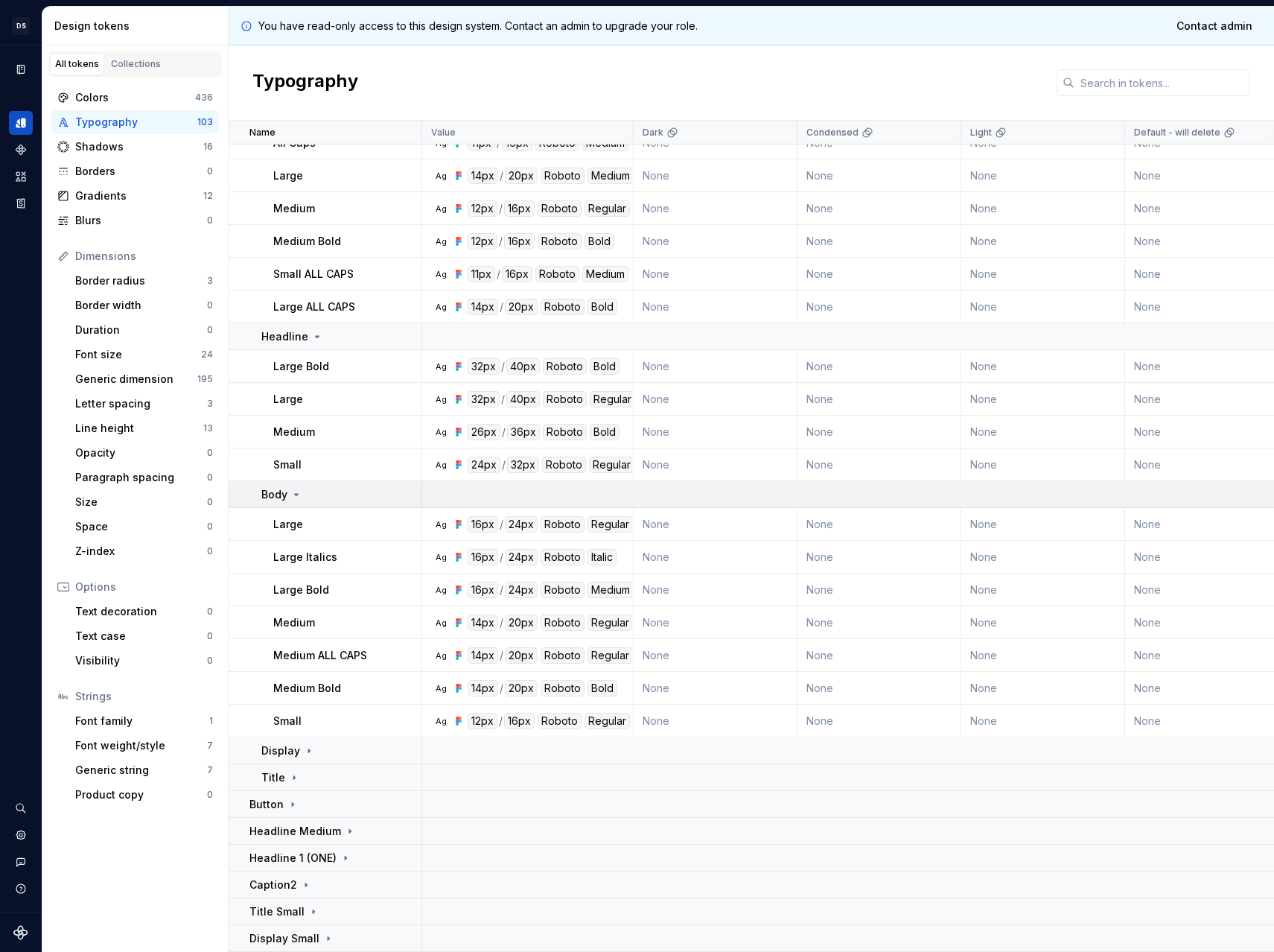
click at [285, 501] on td "Body" at bounding box center [325, 495] width 193 height 26
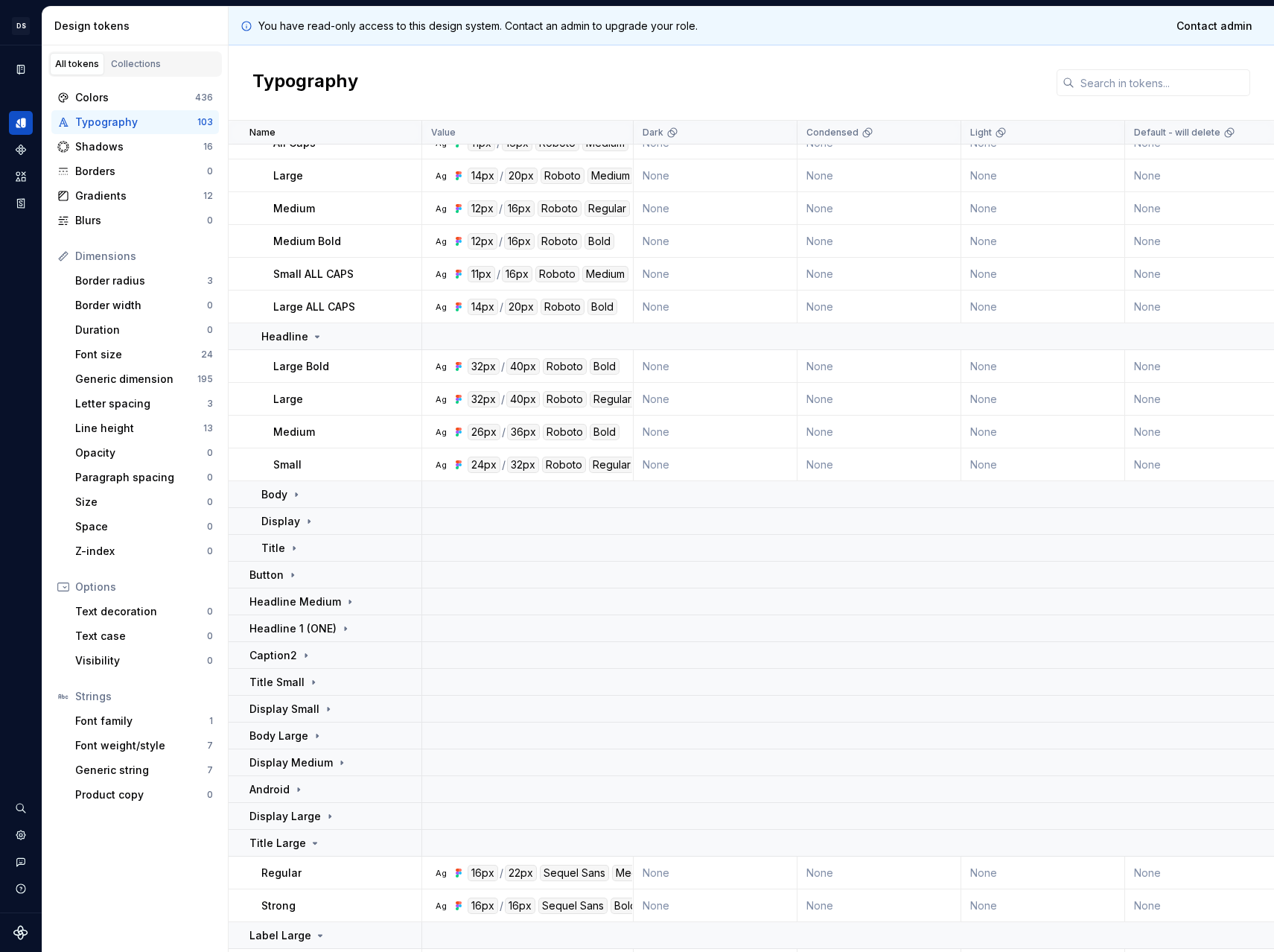
click at [293, 337] on p "Headline" at bounding box center [285, 337] width 47 height 15
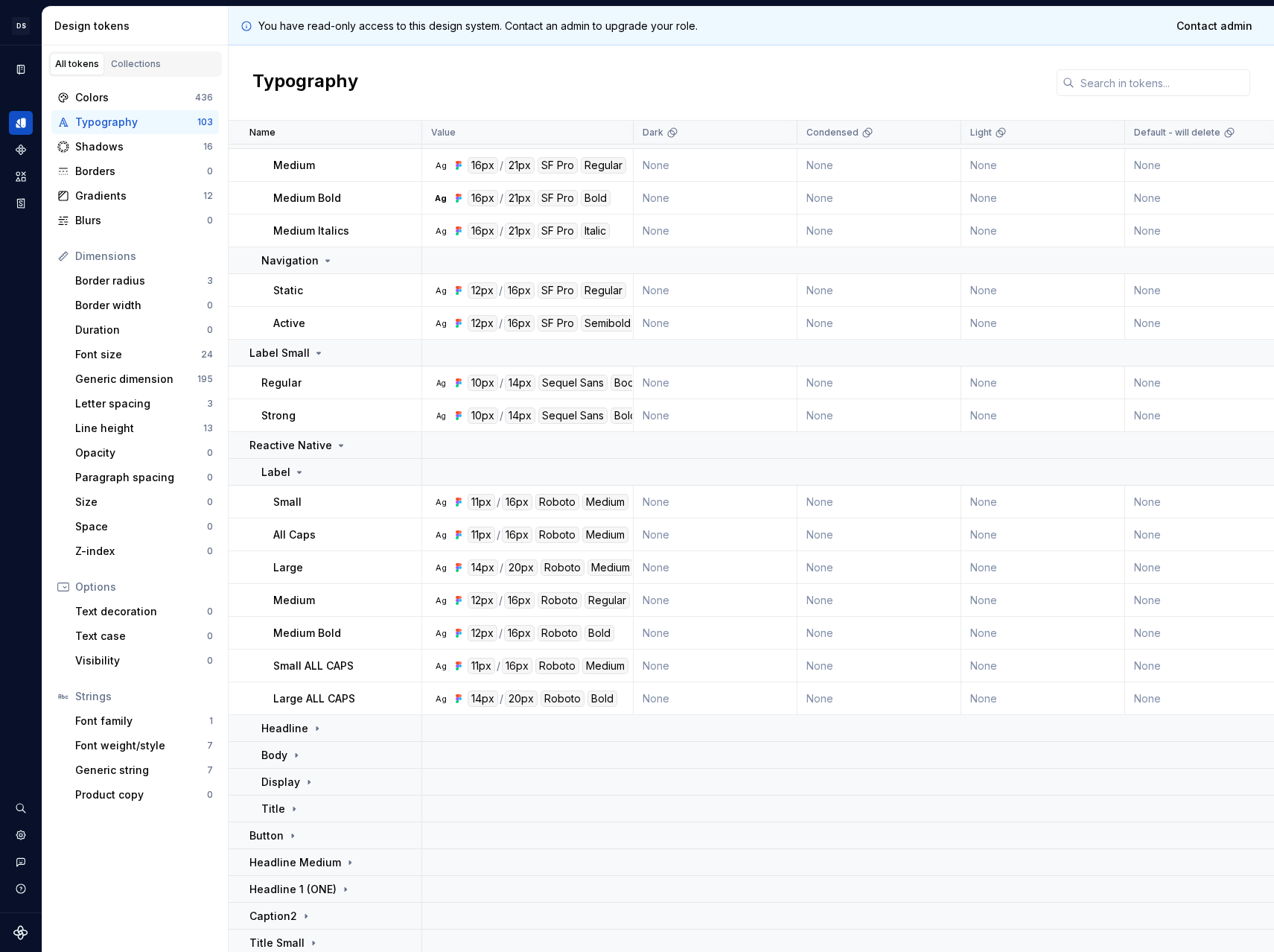
scroll to position [1222, 0]
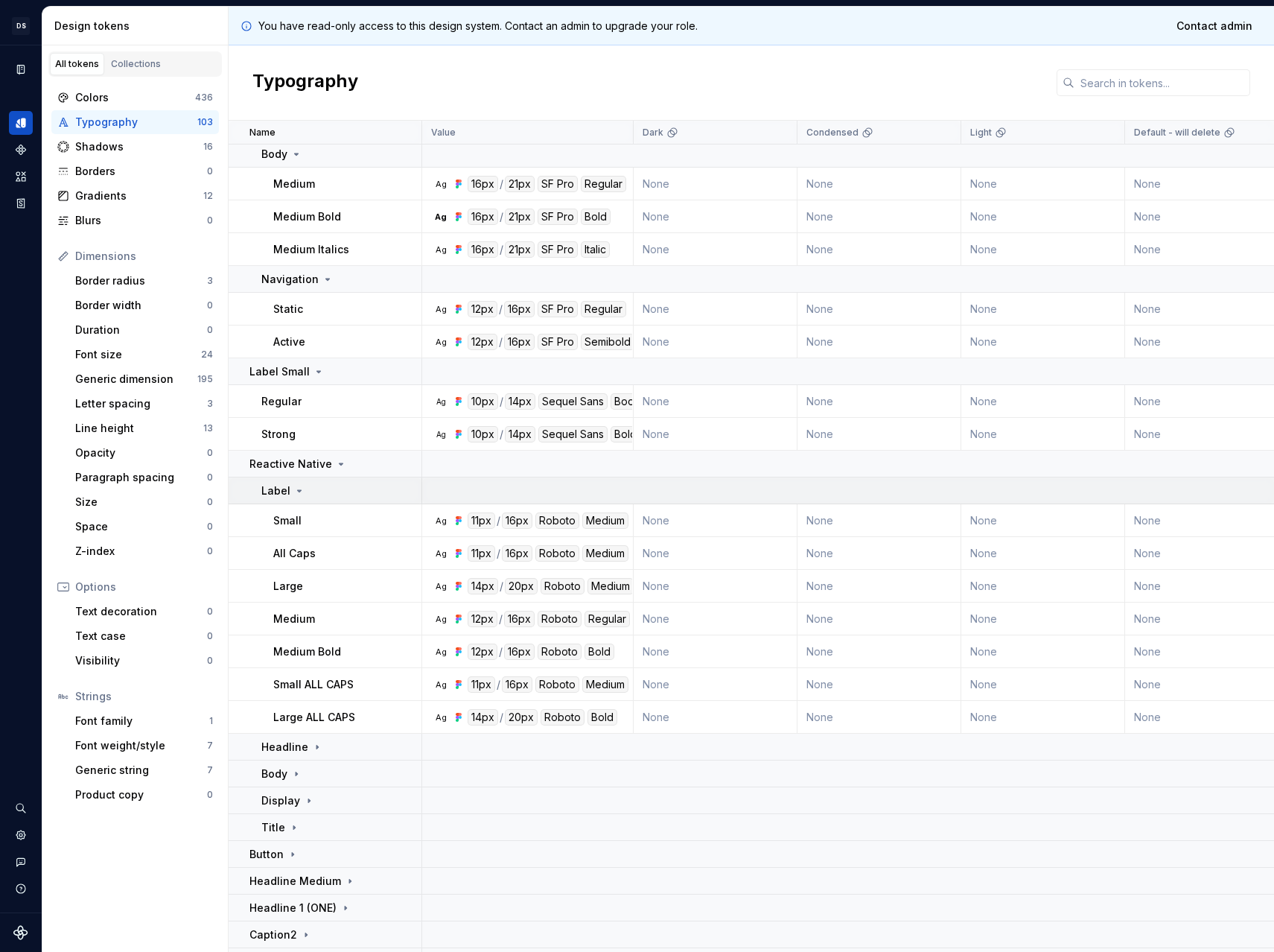
click at [296, 485] on icon at bounding box center [299, 490] width 12 height 12
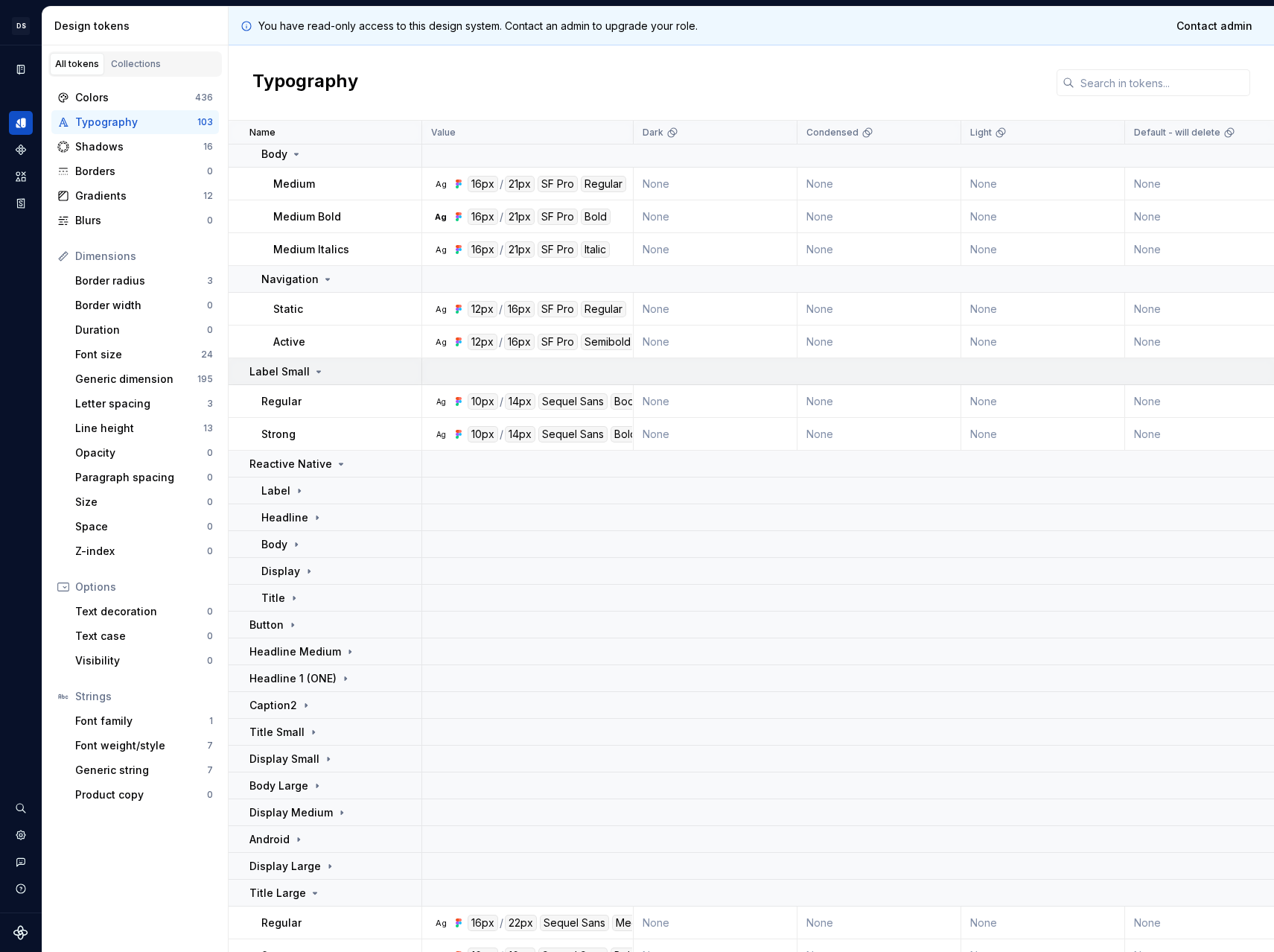
click at [288, 380] on td "Label Small" at bounding box center [325, 372] width 193 height 26
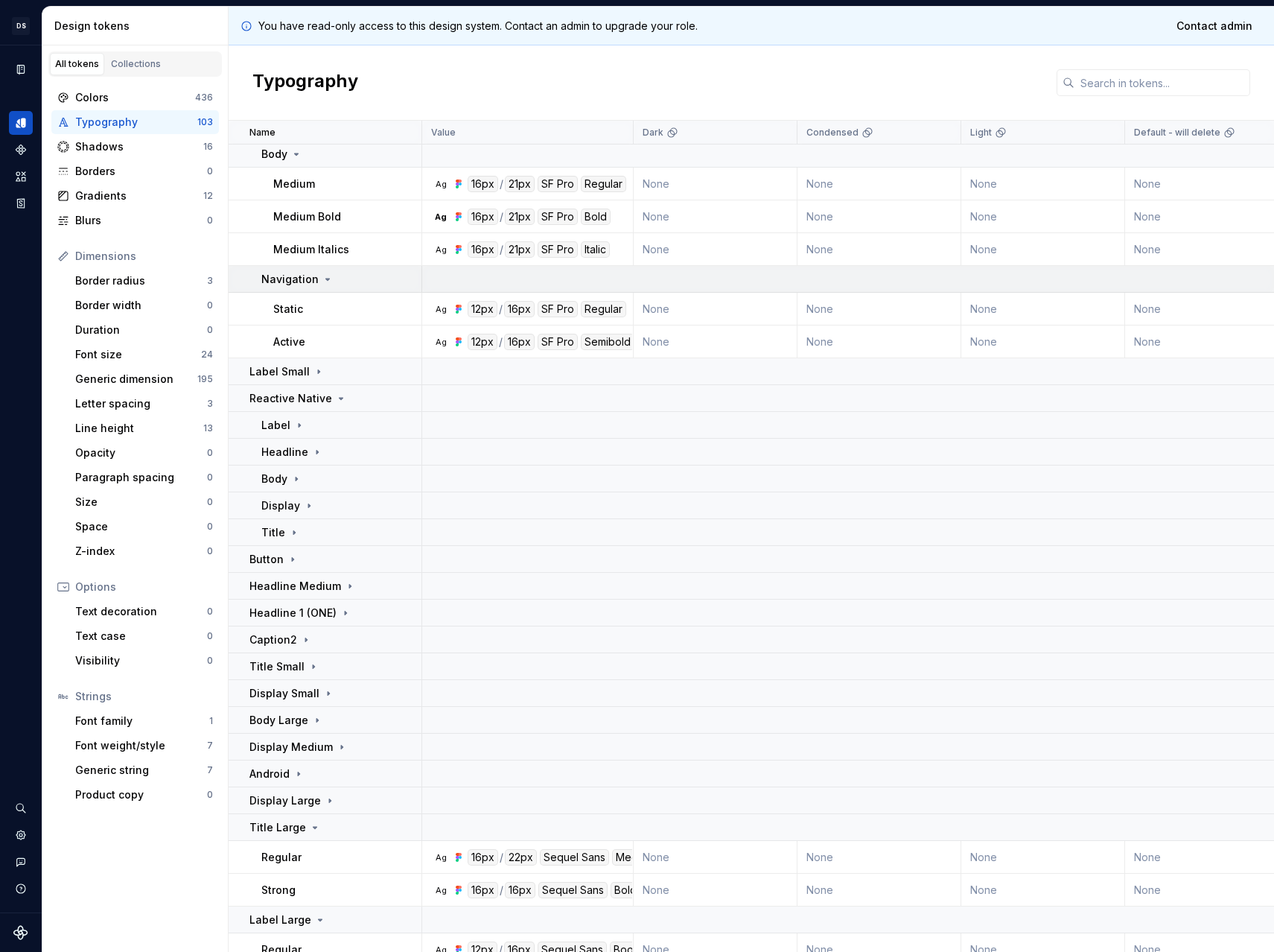
click at [289, 284] on p "Navigation" at bounding box center [290, 279] width 57 height 15
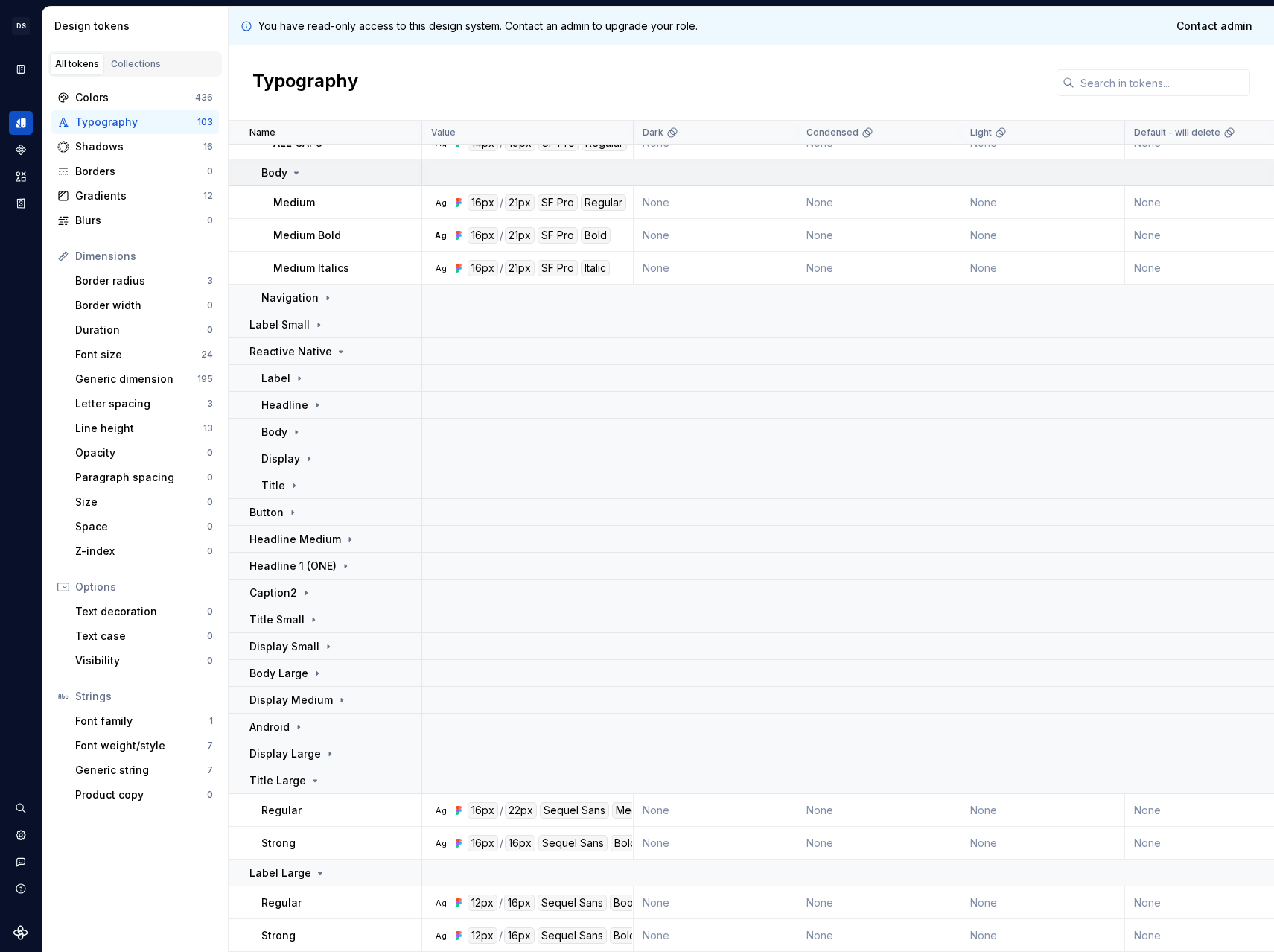
click at [294, 167] on icon at bounding box center [296, 173] width 12 height 12
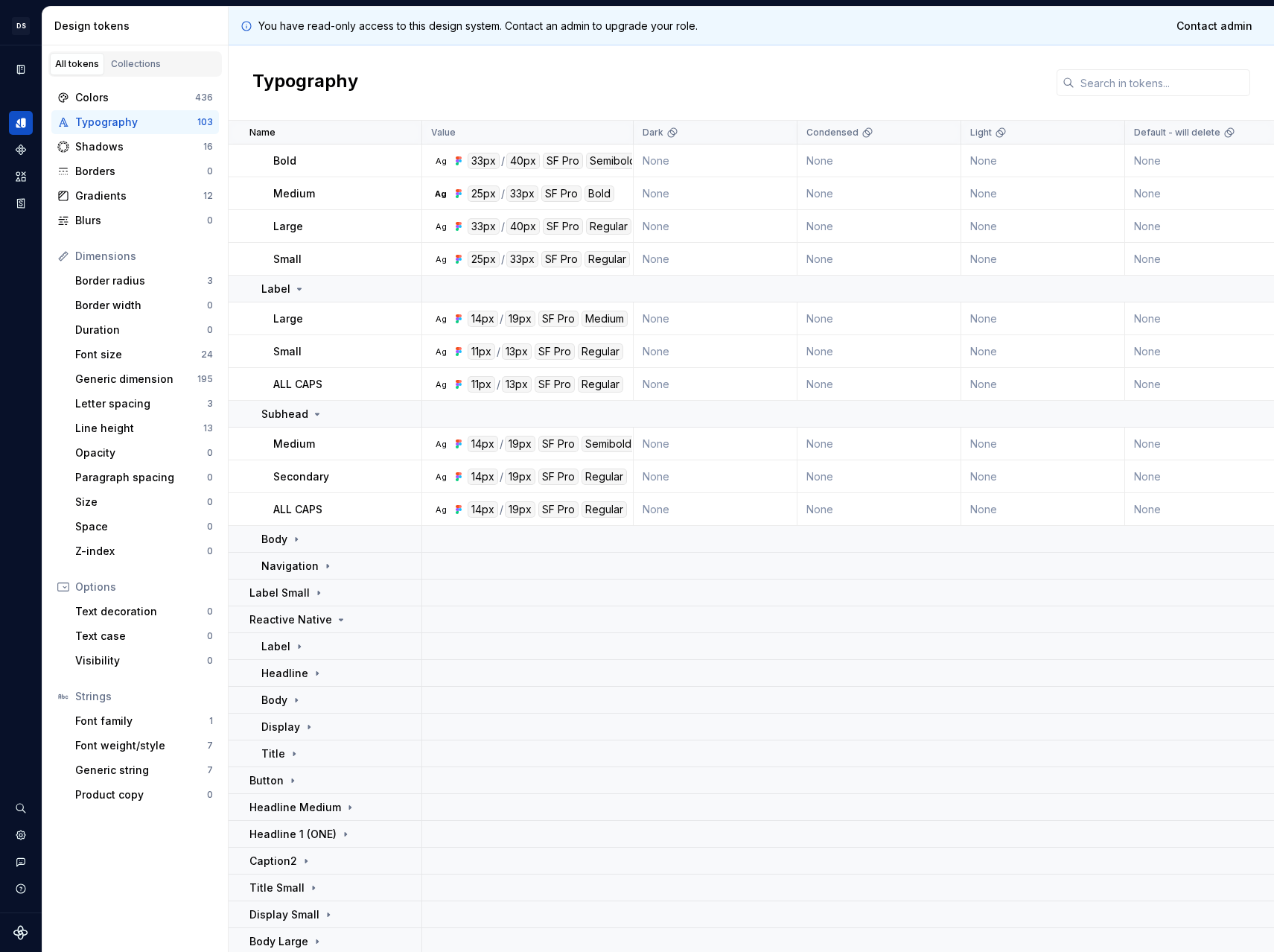
scroll to position [751, 0]
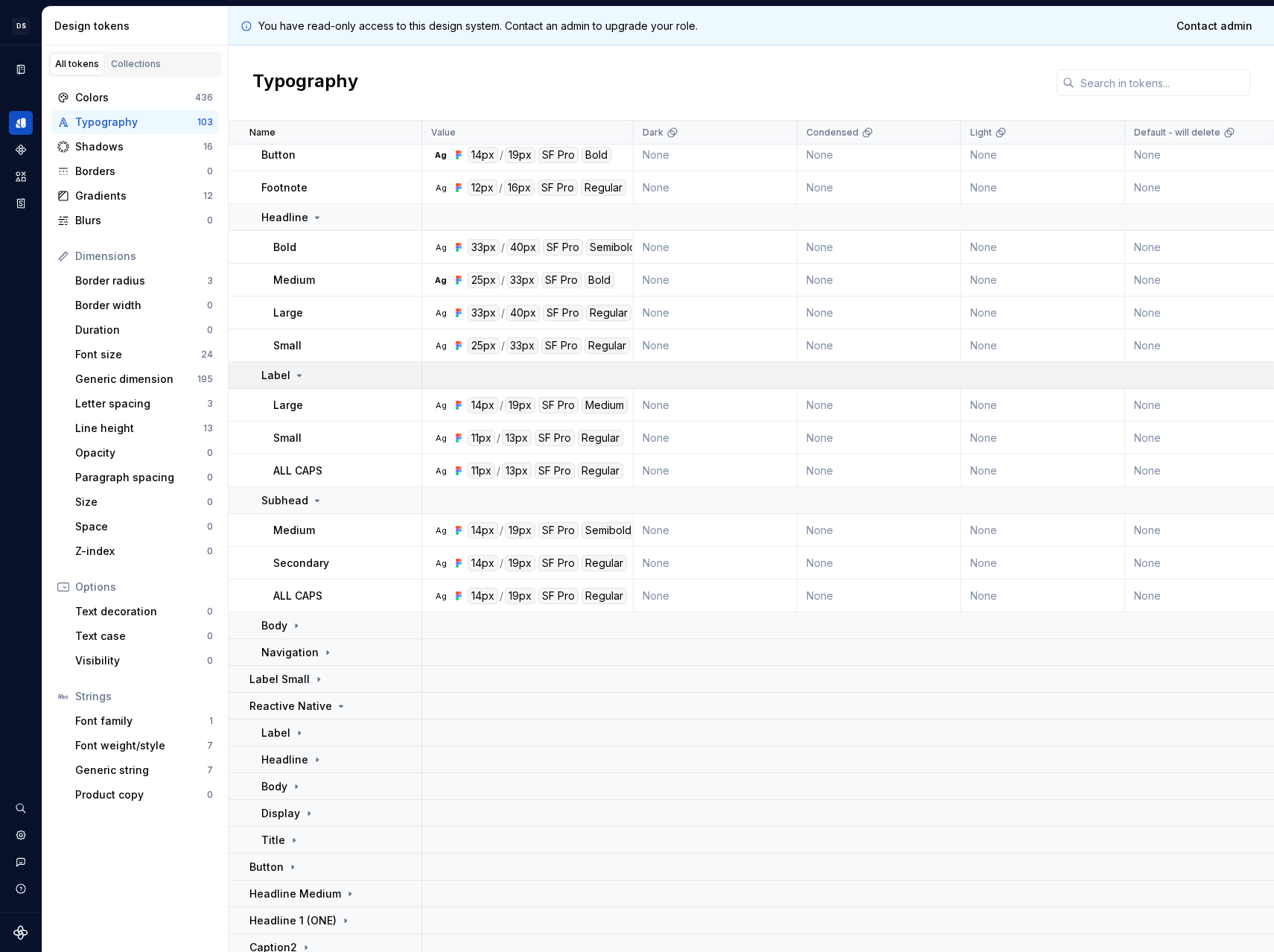
click at [296, 364] on td "Label" at bounding box center [325, 375] width 193 height 26
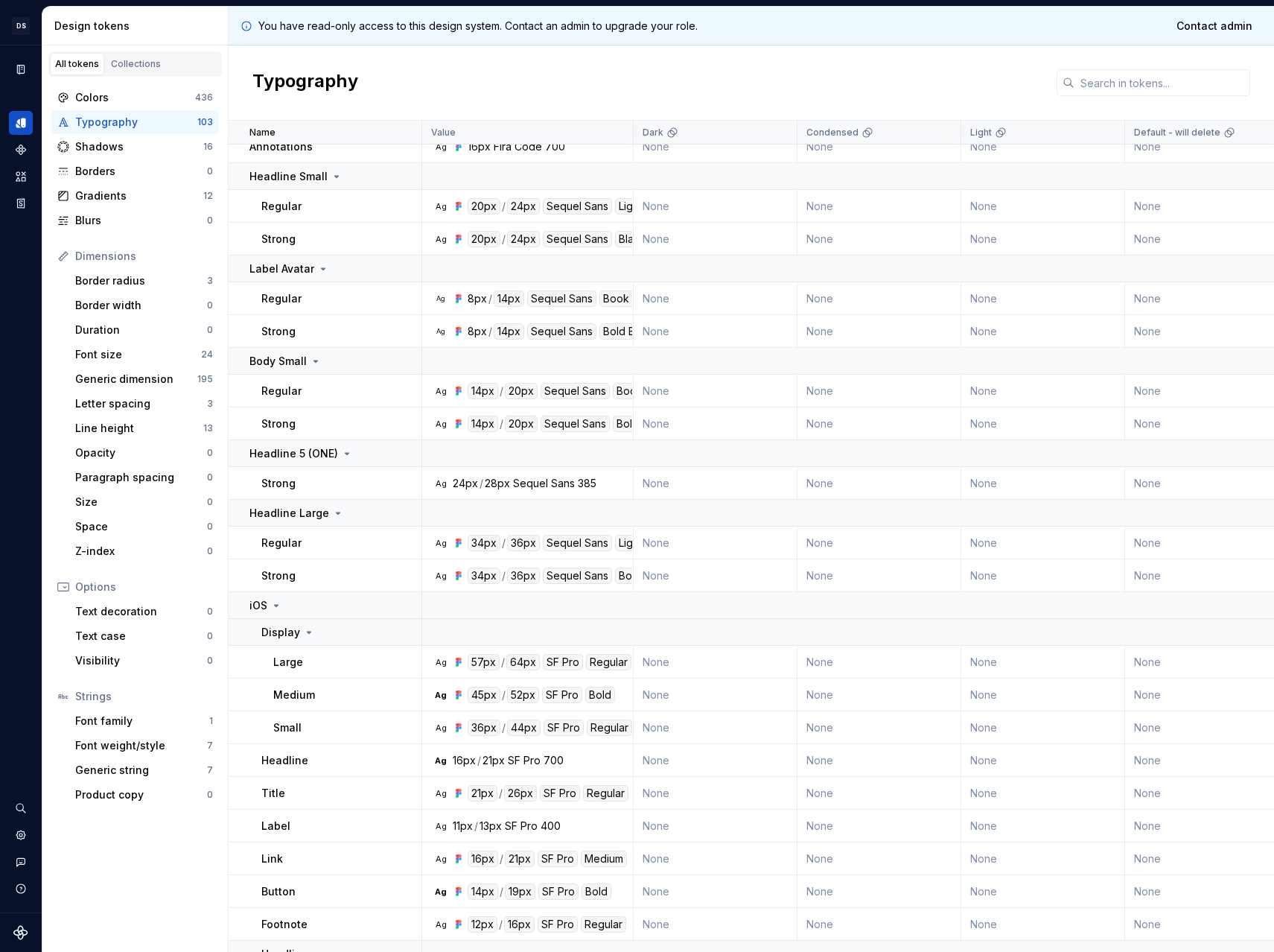
scroll to position [0, 0]
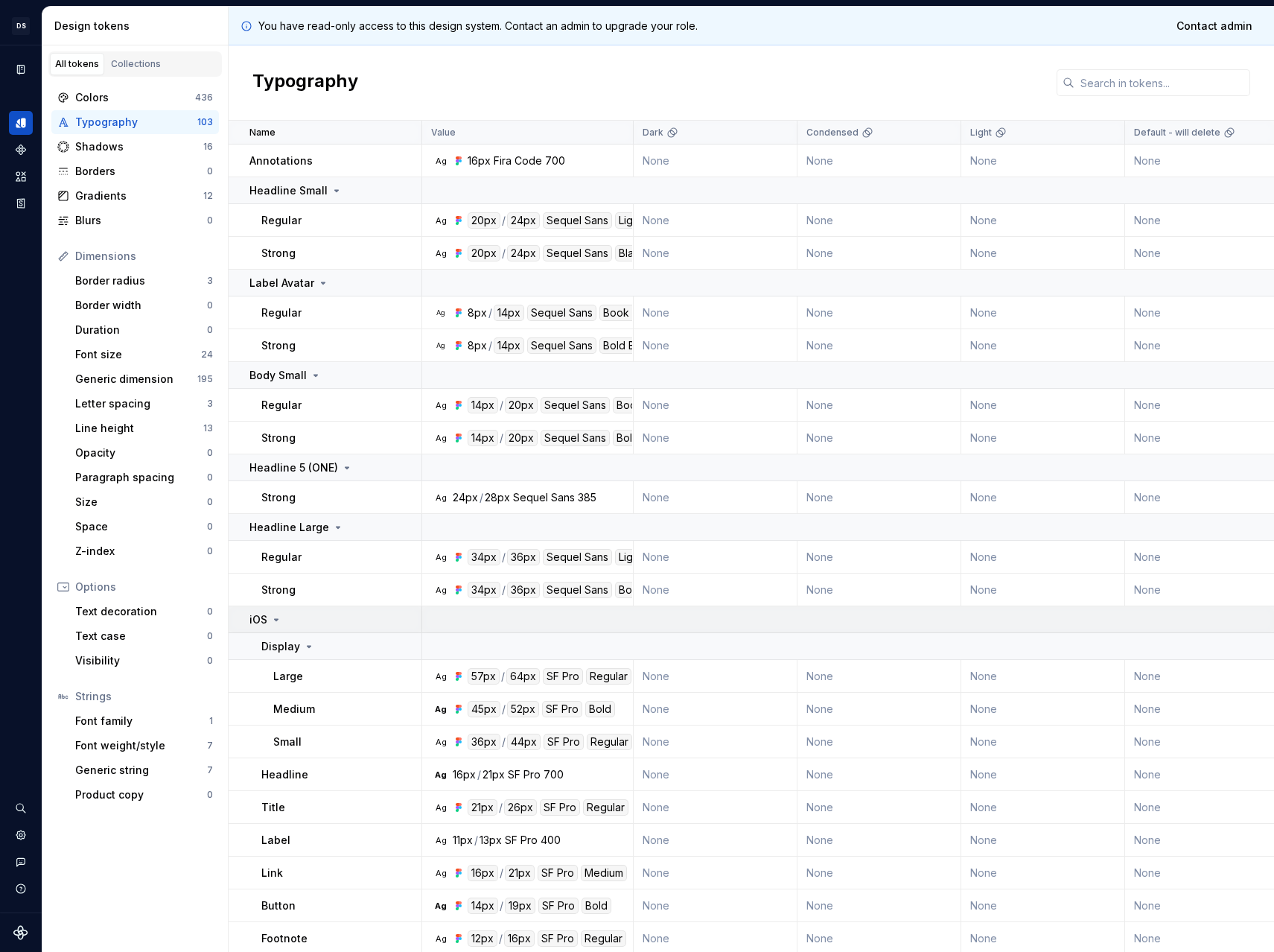
click at [277, 621] on icon at bounding box center [276, 619] width 12 height 12
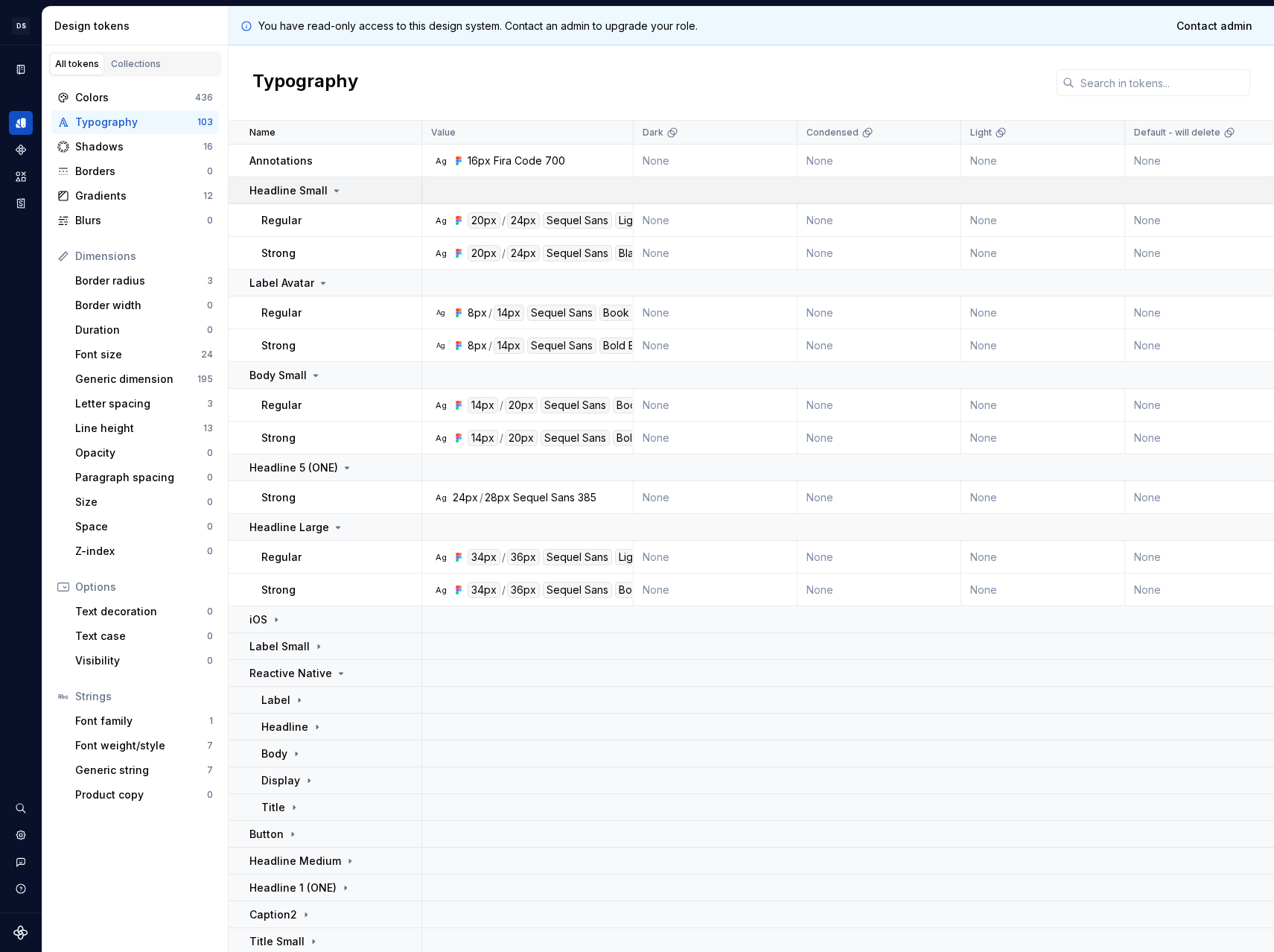
click at [307, 189] on p "Headline Small" at bounding box center [288, 191] width 78 height 15
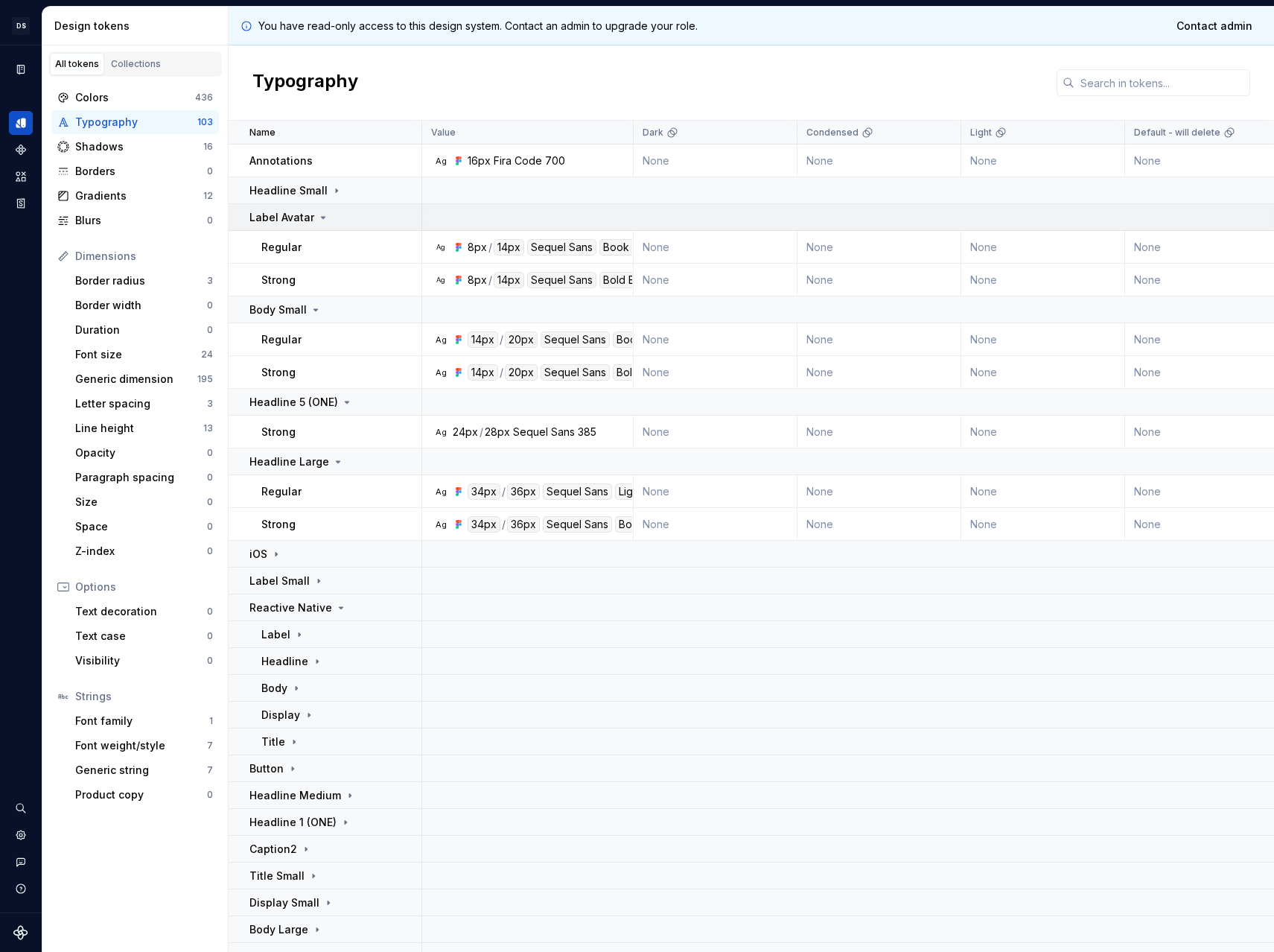
click at [301, 211] on p "Label Avatar" at bounding box center [282, 217] width 64 height 15
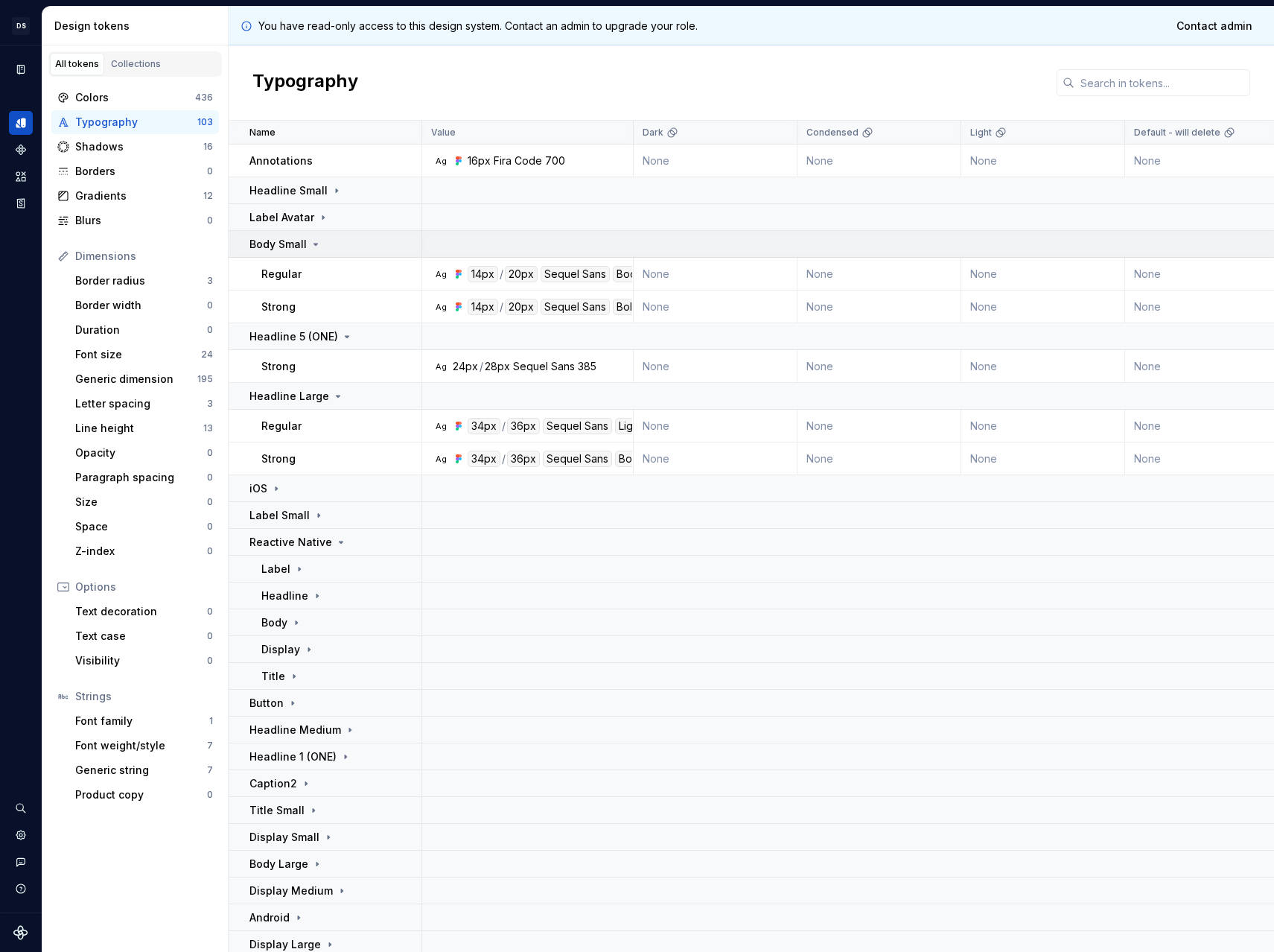
click at [296, 247] on p "Body Small" at bounding box center [277, 244] width 57 height 15
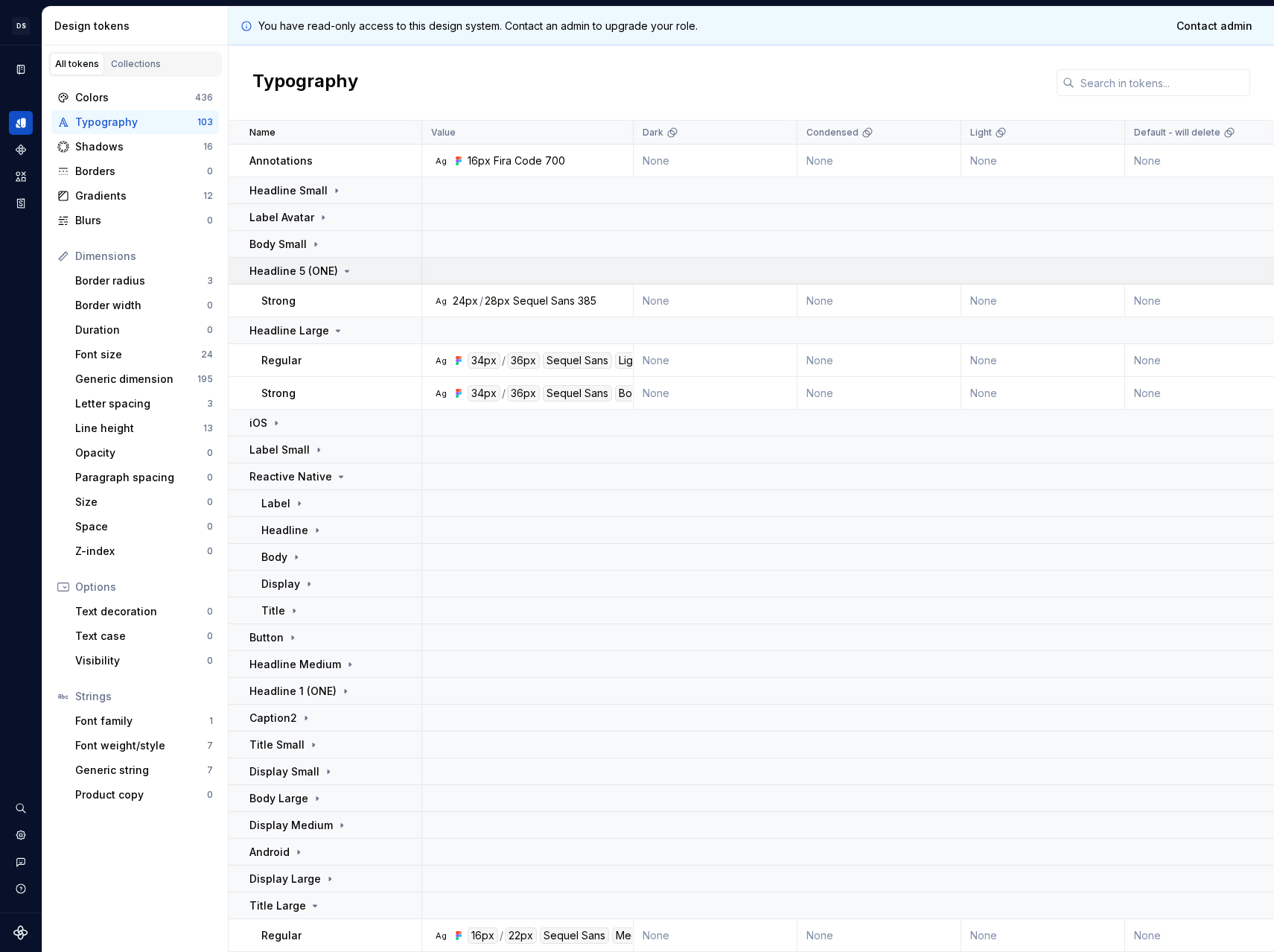
click at [293, 264] on p "Headline 5 (ONE)" at bounding box center [293, 271] width 88 height 15
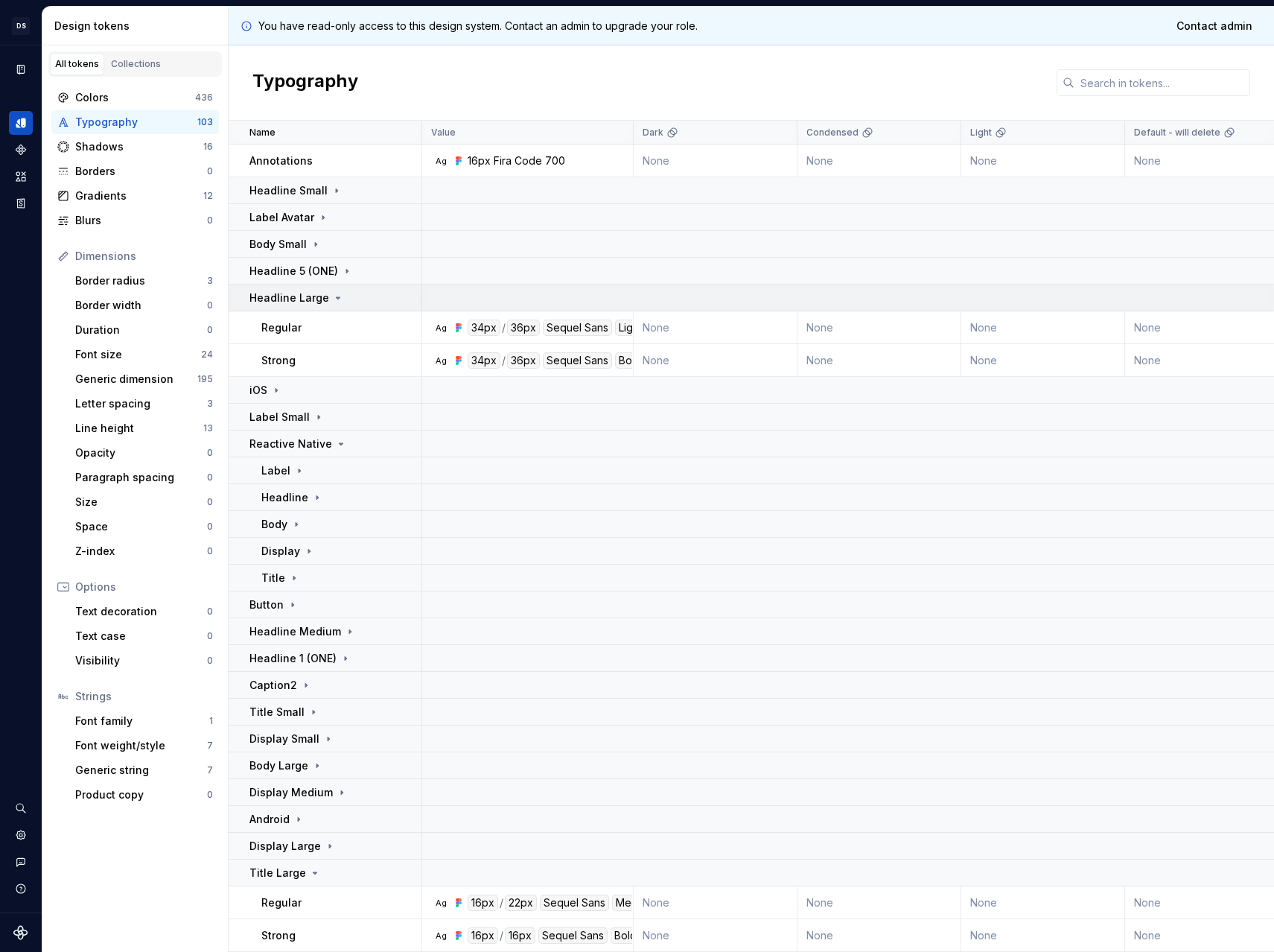
click at [291, 288] on td "Headline Large" at bounding box center [325, 298] width 193 height 26
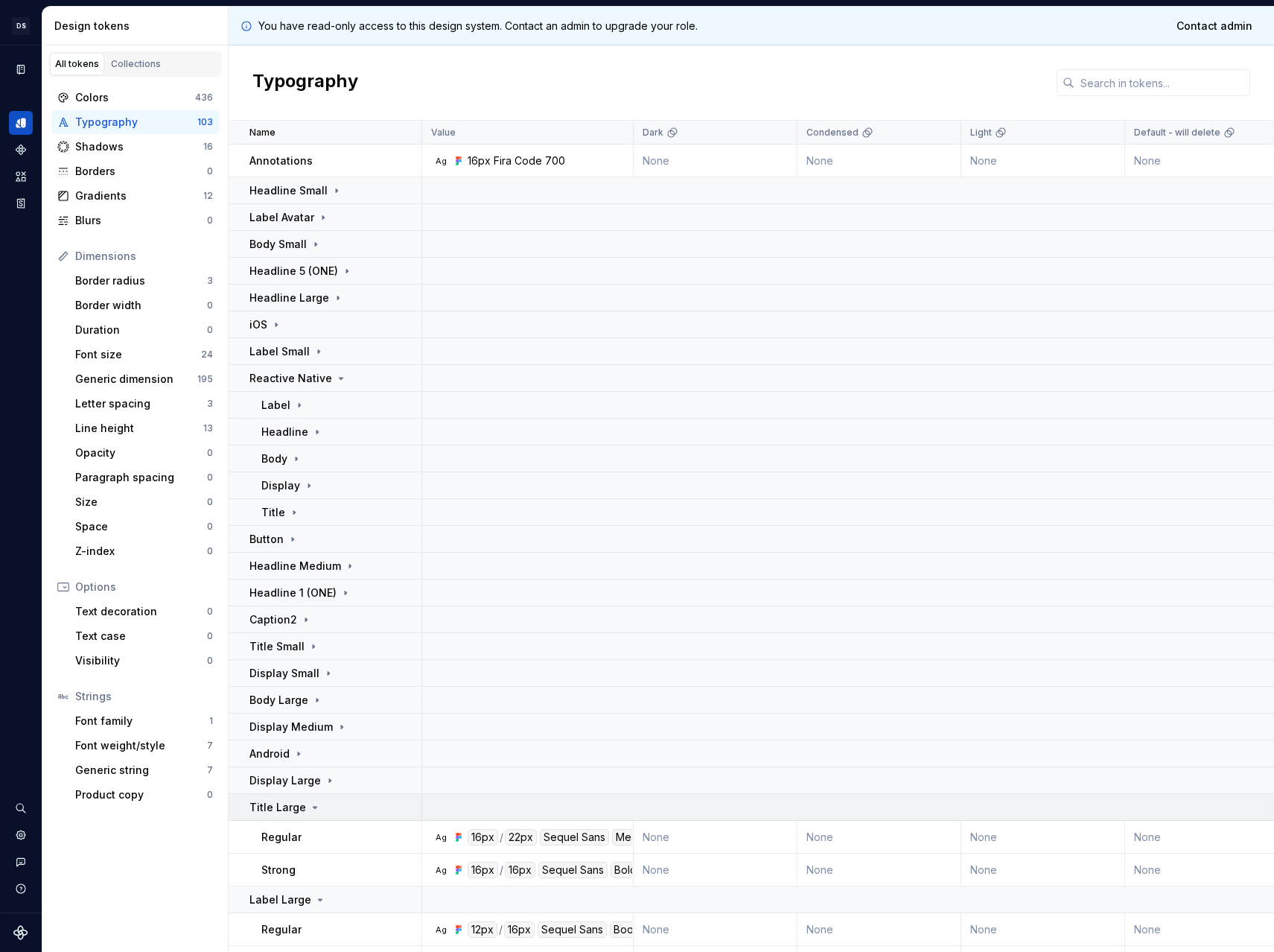
click at [293, 807] on p "Title Large" at bounding box center [277, 808] width 57 height 15
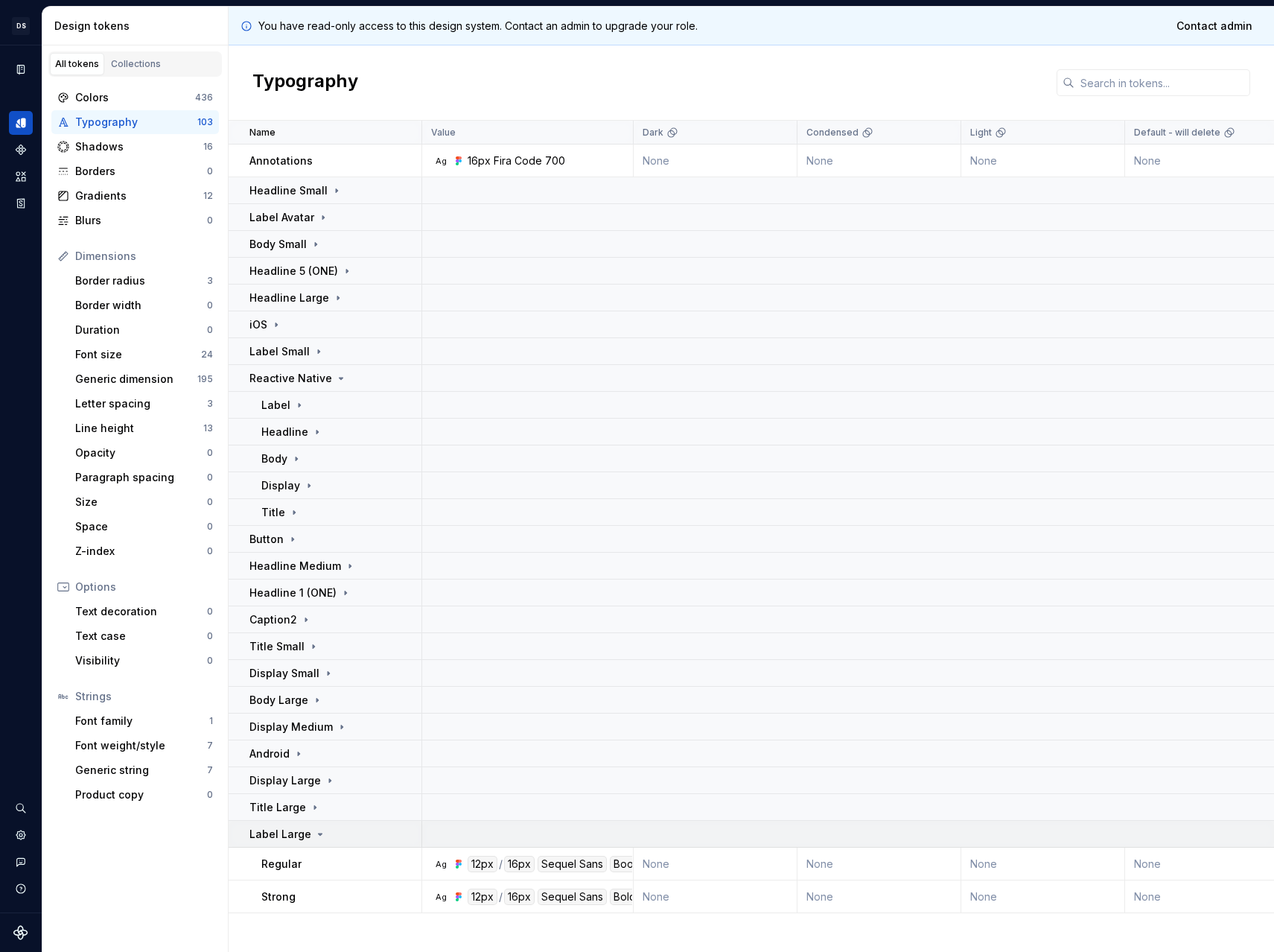
click at [298, 830] on p "Label Large" at bounding box center [280, 834] width 62 height 15
click at [287, 533] on icon at bounding box center [292, 539] width 12 height 12
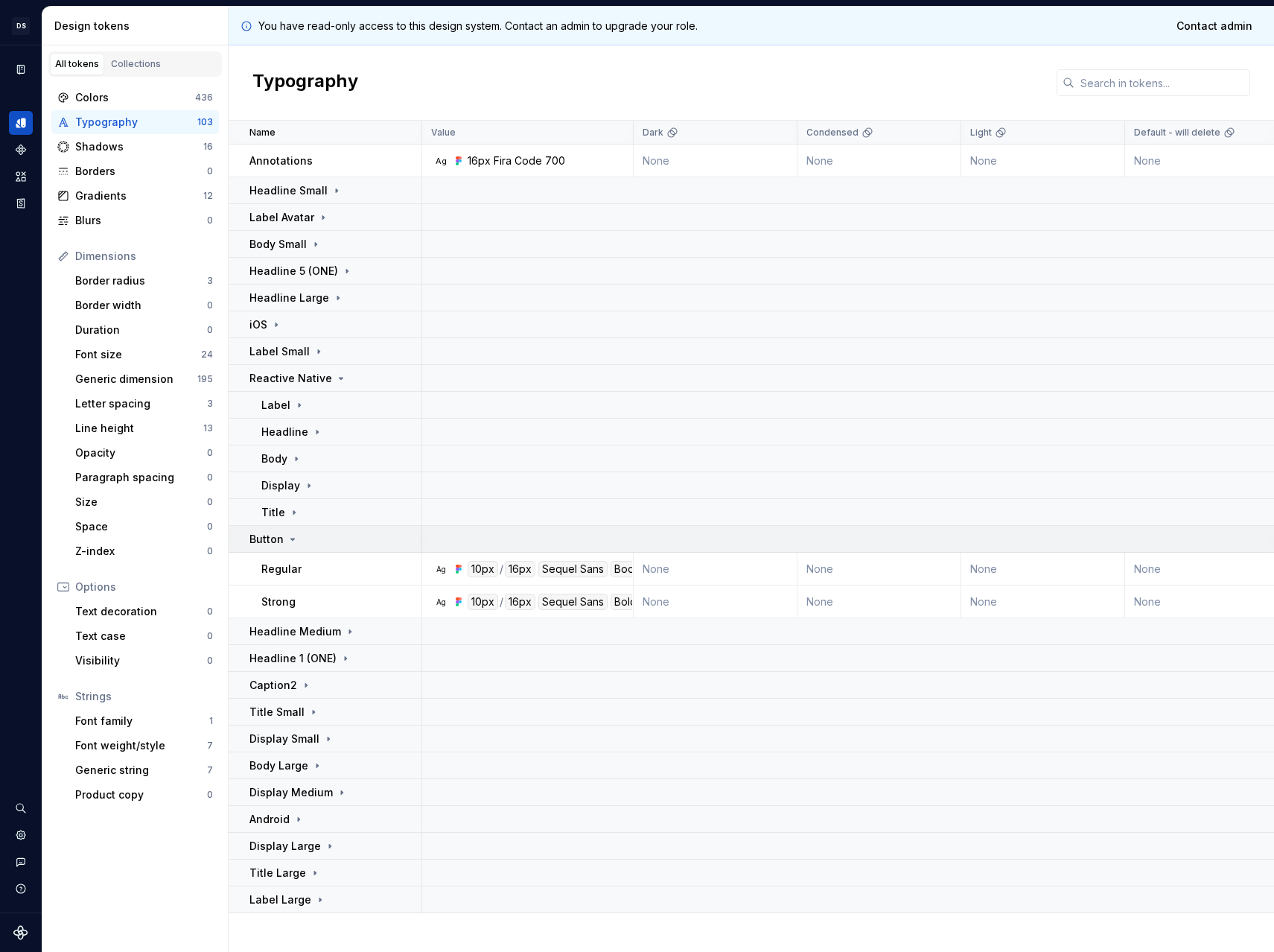
click at [296, 539] on icon at bounding box center [292, 539] width 12 height 12
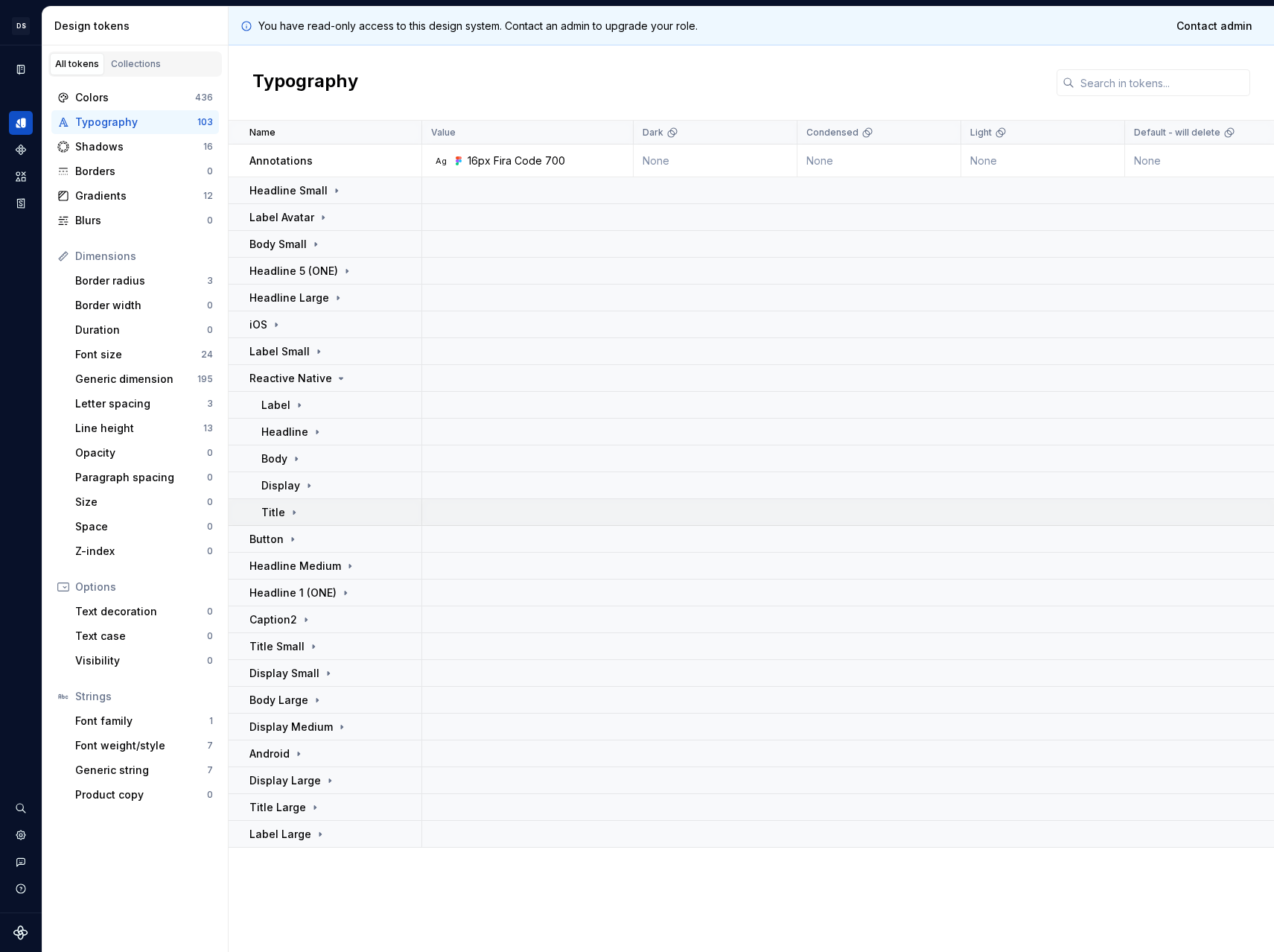
click at [288, 507] on icon at bounding box center [294, 512] width 12 height 12
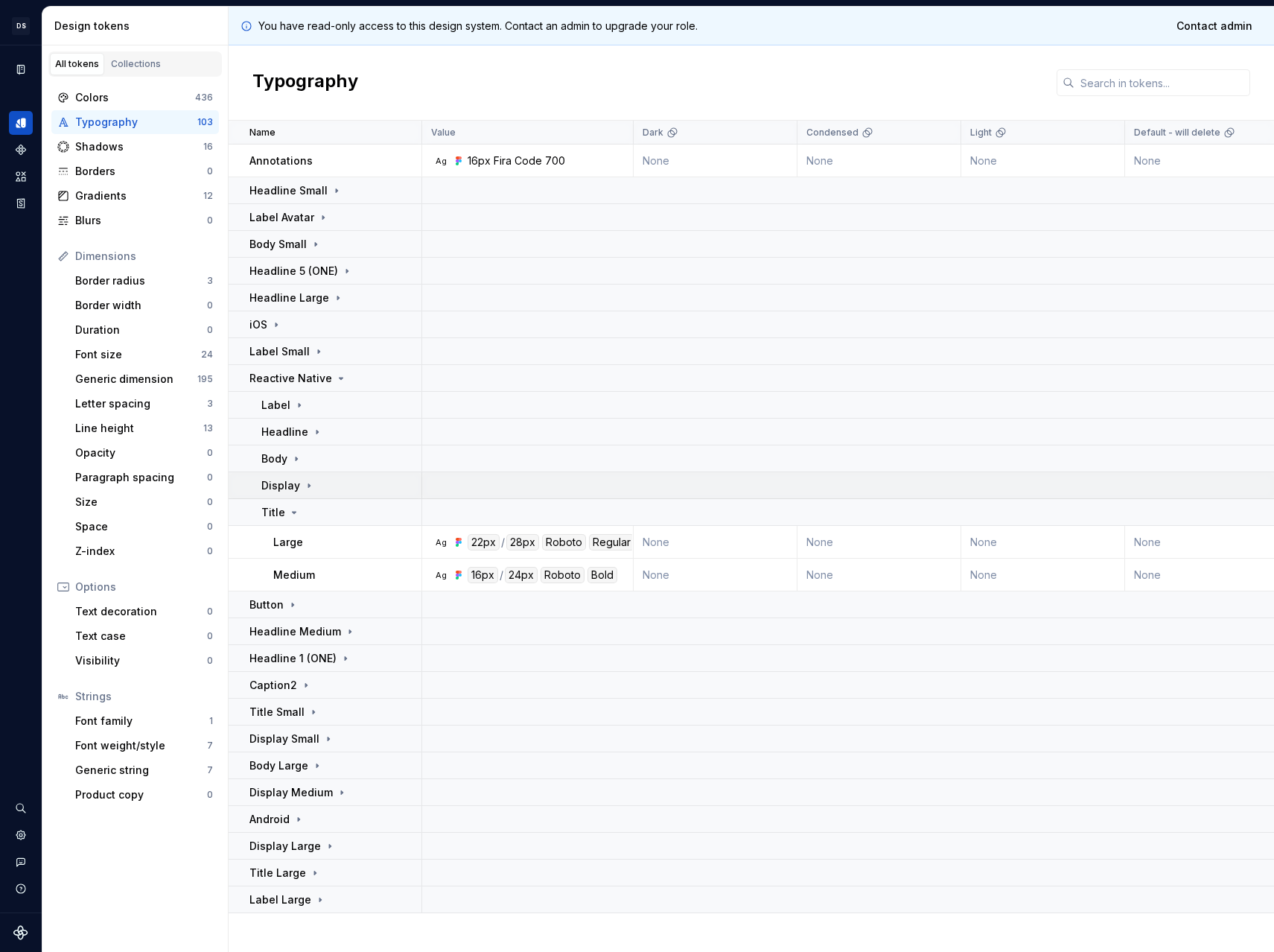
click at [292, 491] on p "Display" at bounding box center [281, 485] width 39 height 15
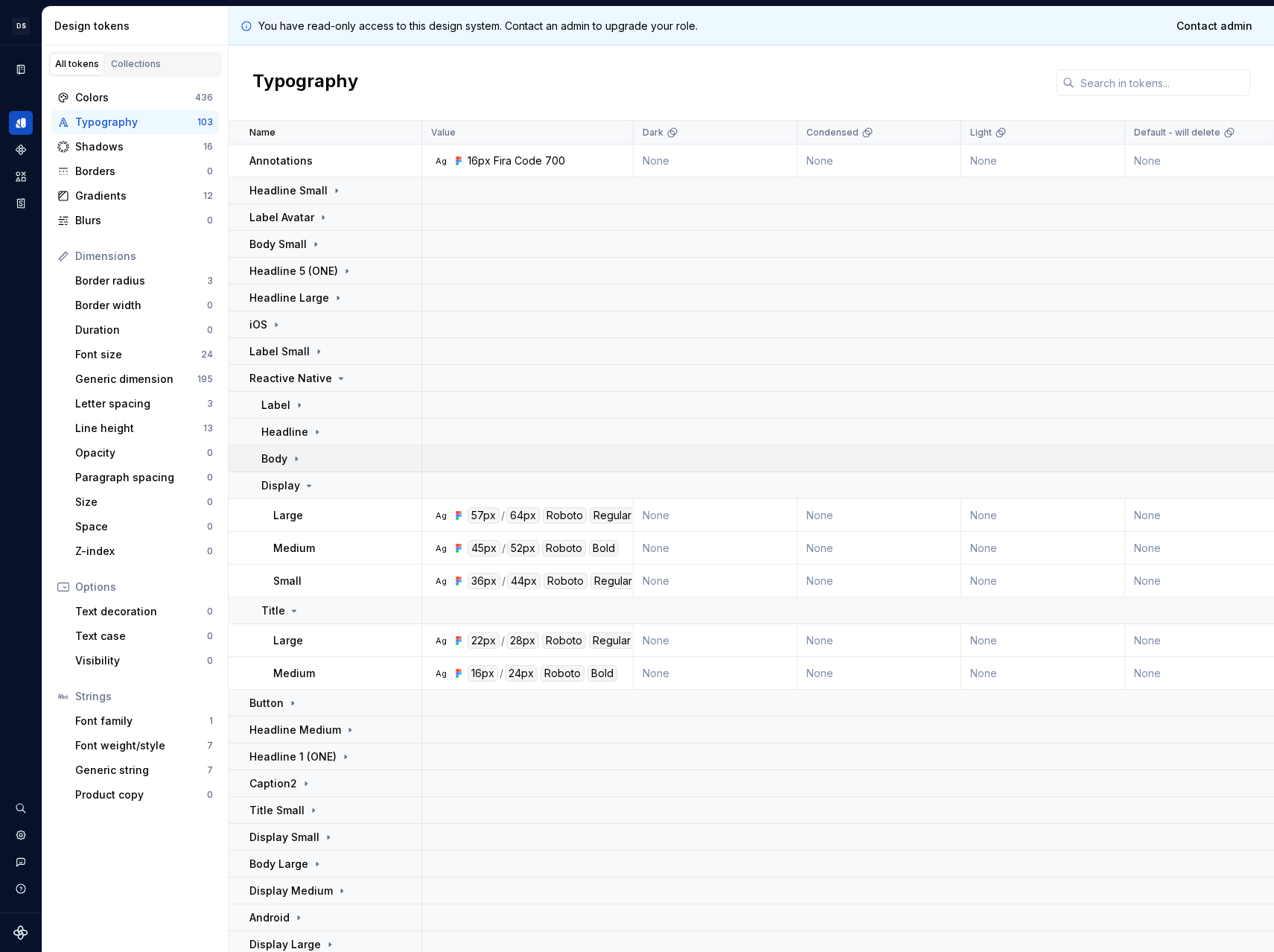
click at [296, 459] on icon at bounding box center [296, 458] width 12 height 12
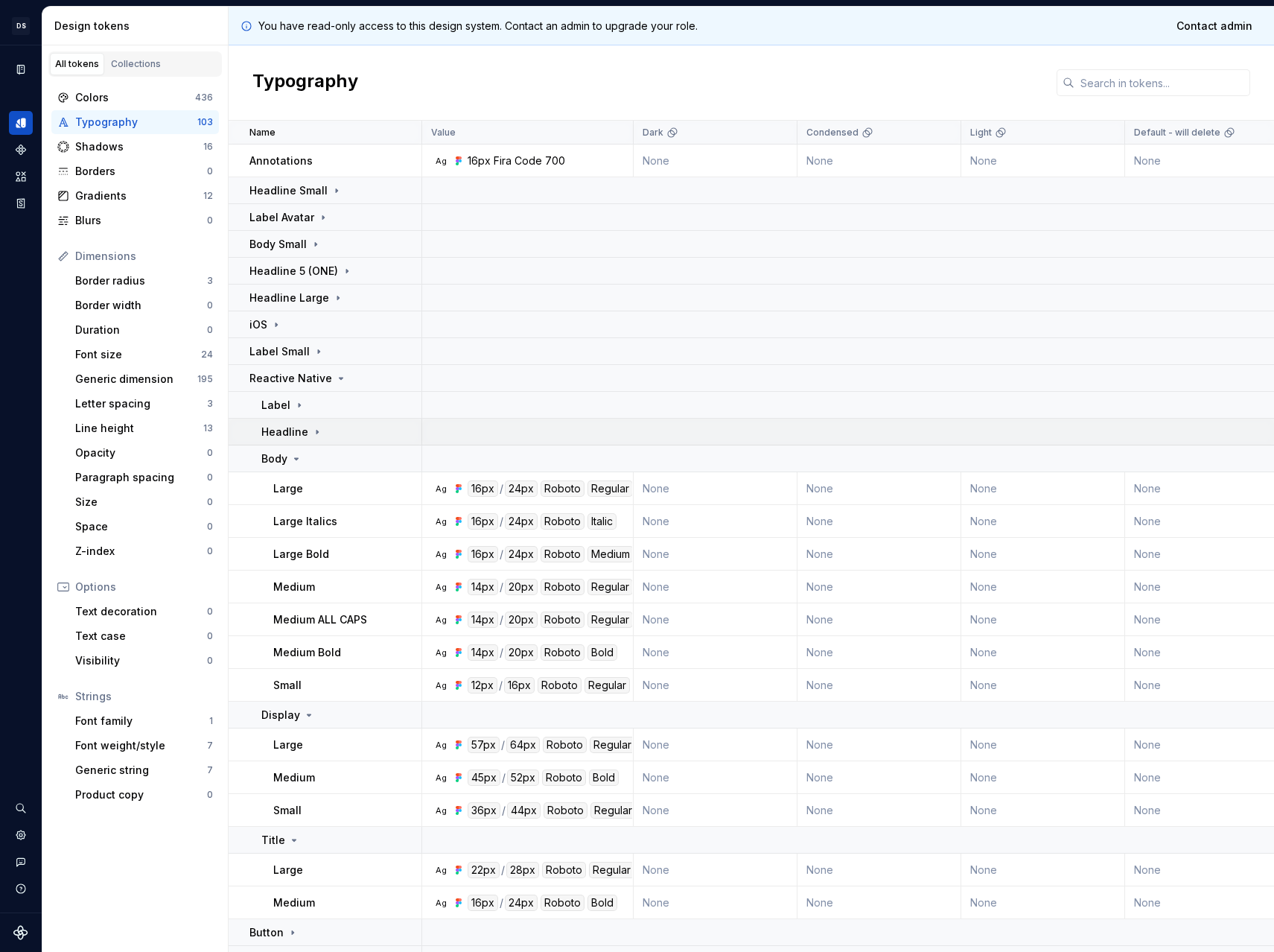
click at [298, 443] on td "Headline" at bounding box center [325, 432] width 193 height 26
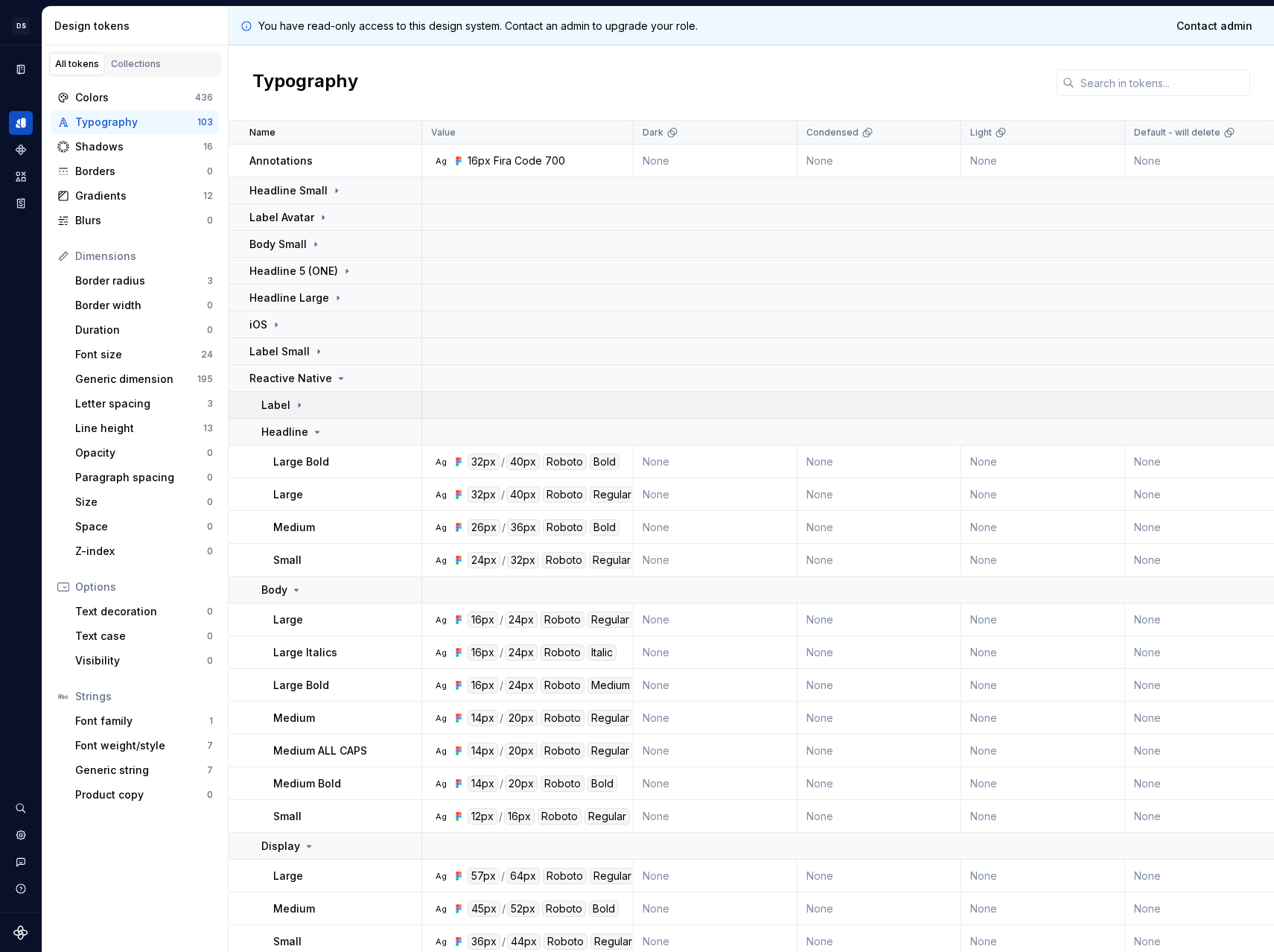
click at [296, 411] on div "Label" at bounding box center [283, 405] width 44 height 15
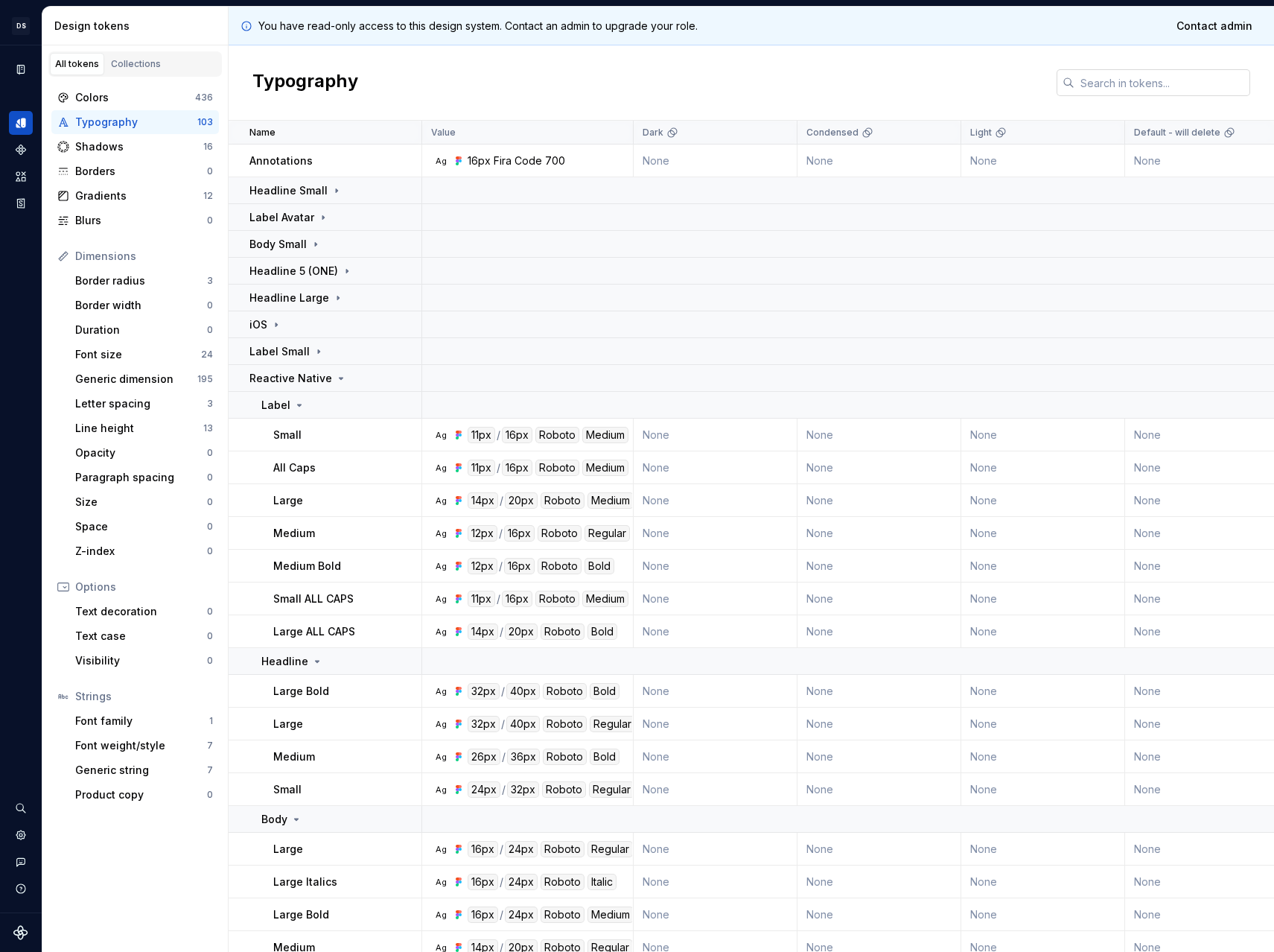
click at [1142, 86] on input "text" at bounding box center [1162, 83] width 176 height 26
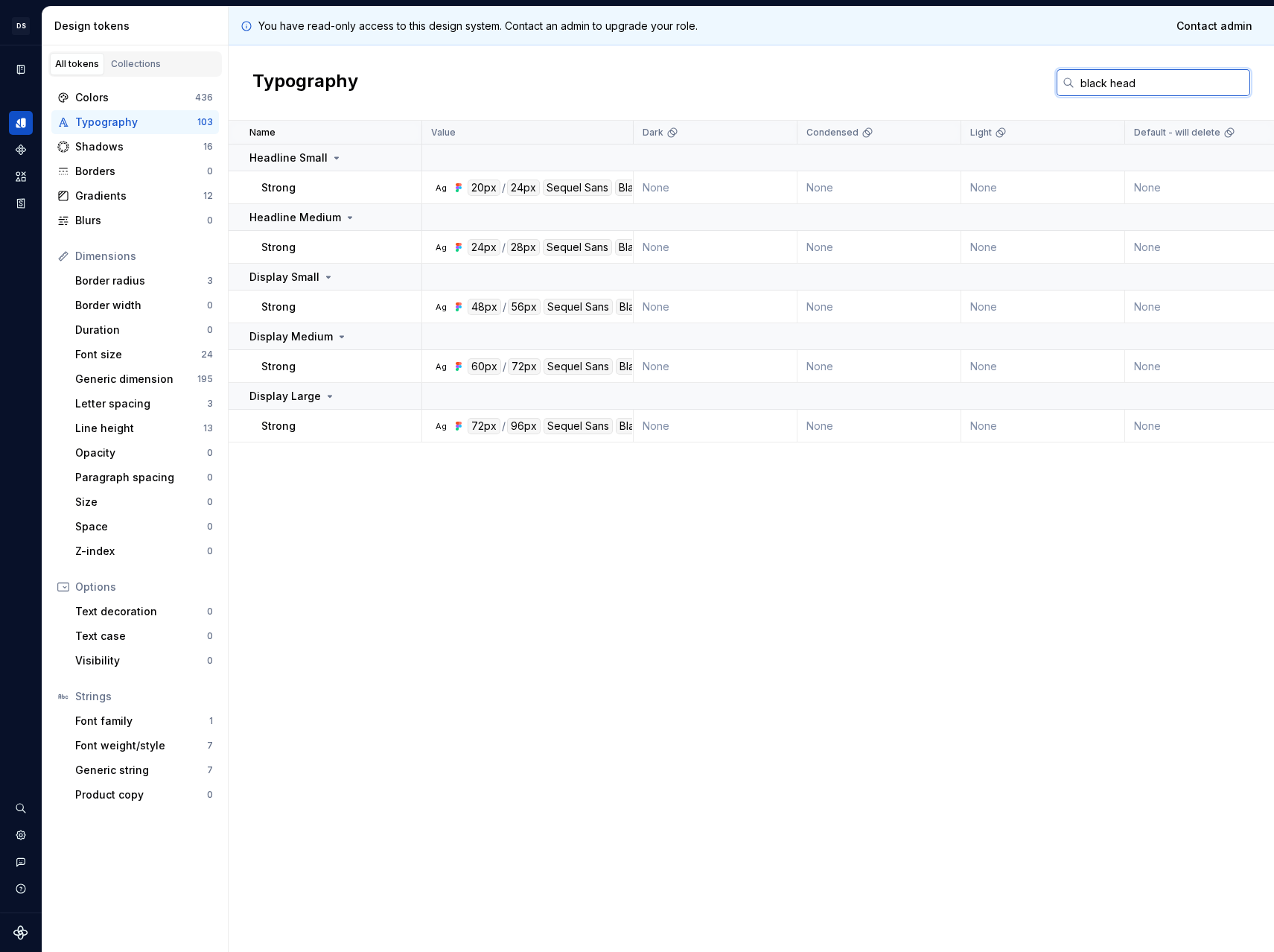
type input "black head"
click at [558, 131] on div "Value" at bounding box center [528, 132] width 193 height 12
click at [1206, 88] on input "black head" at bounding box center [1162, 83] width 176 height 26
drag, startPoint x: 1194, startPoint y: 85, endPoint x: 770, endPoint y: 65, distance: 424.5
click at [772, 64] on div "Typography black head" at bounding box center [751, 83] width 1045 height 75
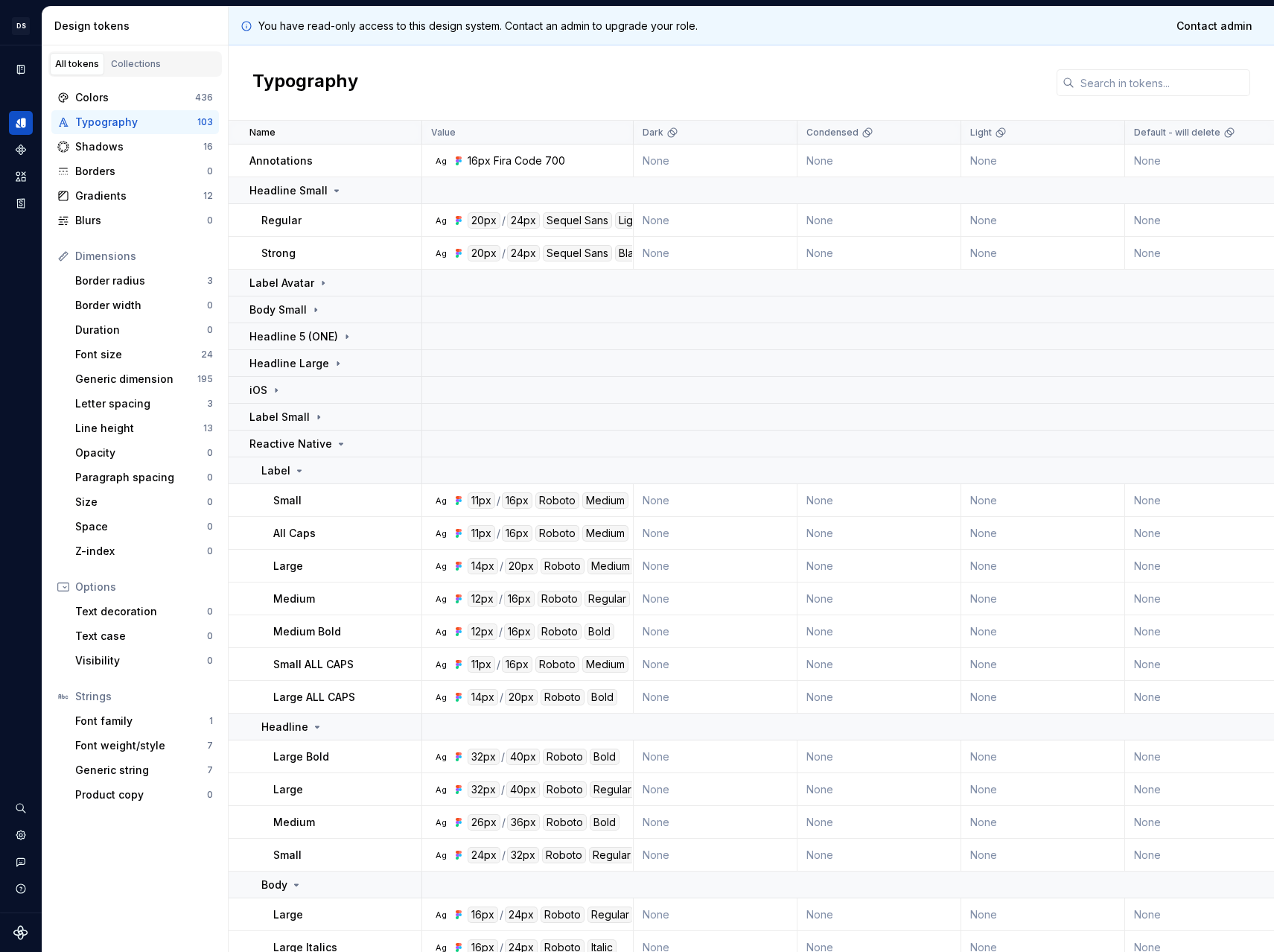
drag, startPoint x: 851, startPoint y: 57, endPoint x: 916, endPoint y: 36, distance: 68.3
click at [852, 57] on div "Typography" at bounding box center [751, 83] width 1045 height 75
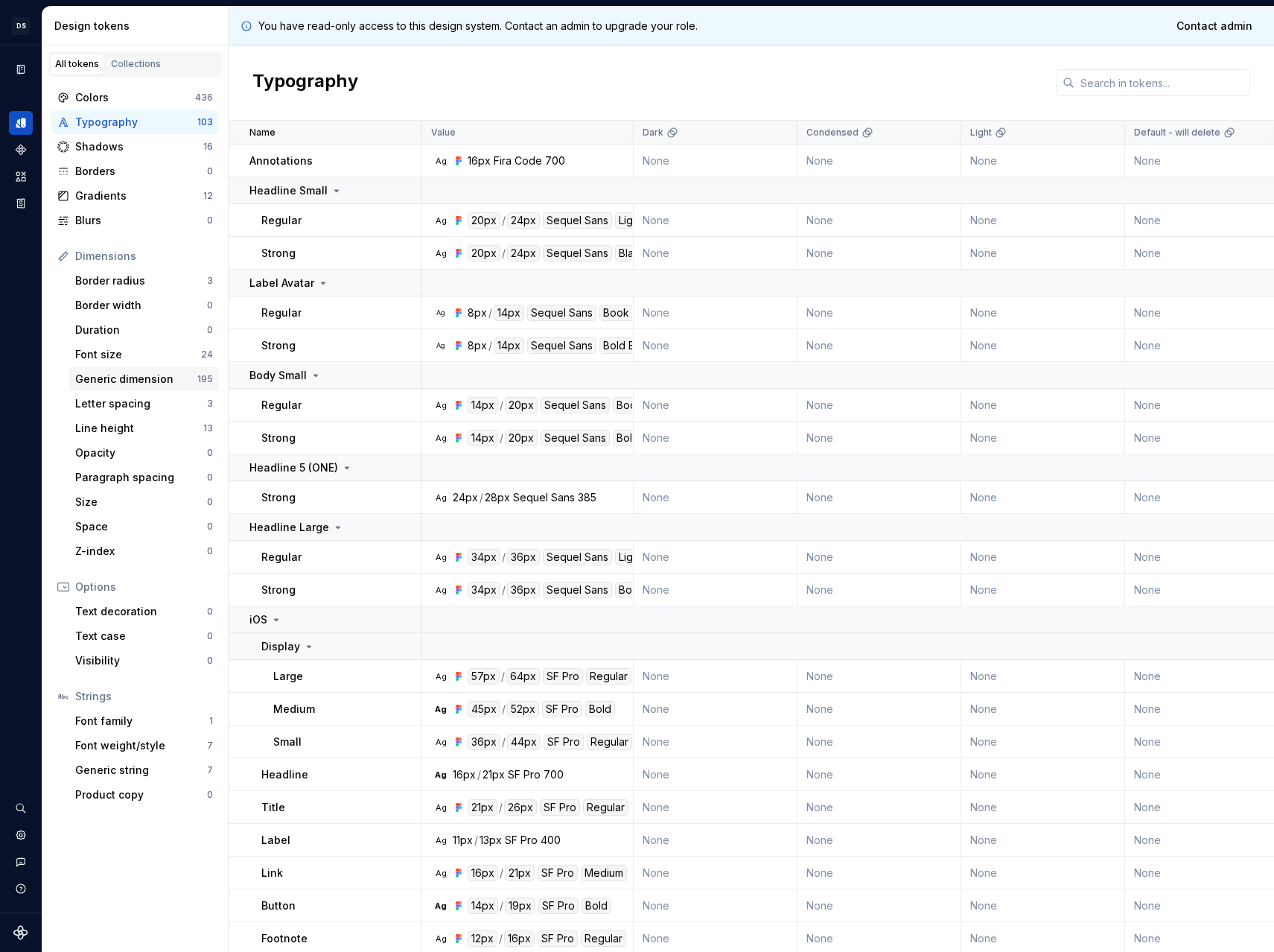
click at [141, 381] on div "Generic dimension" at bounding box center [136, 379] width 122 height 15
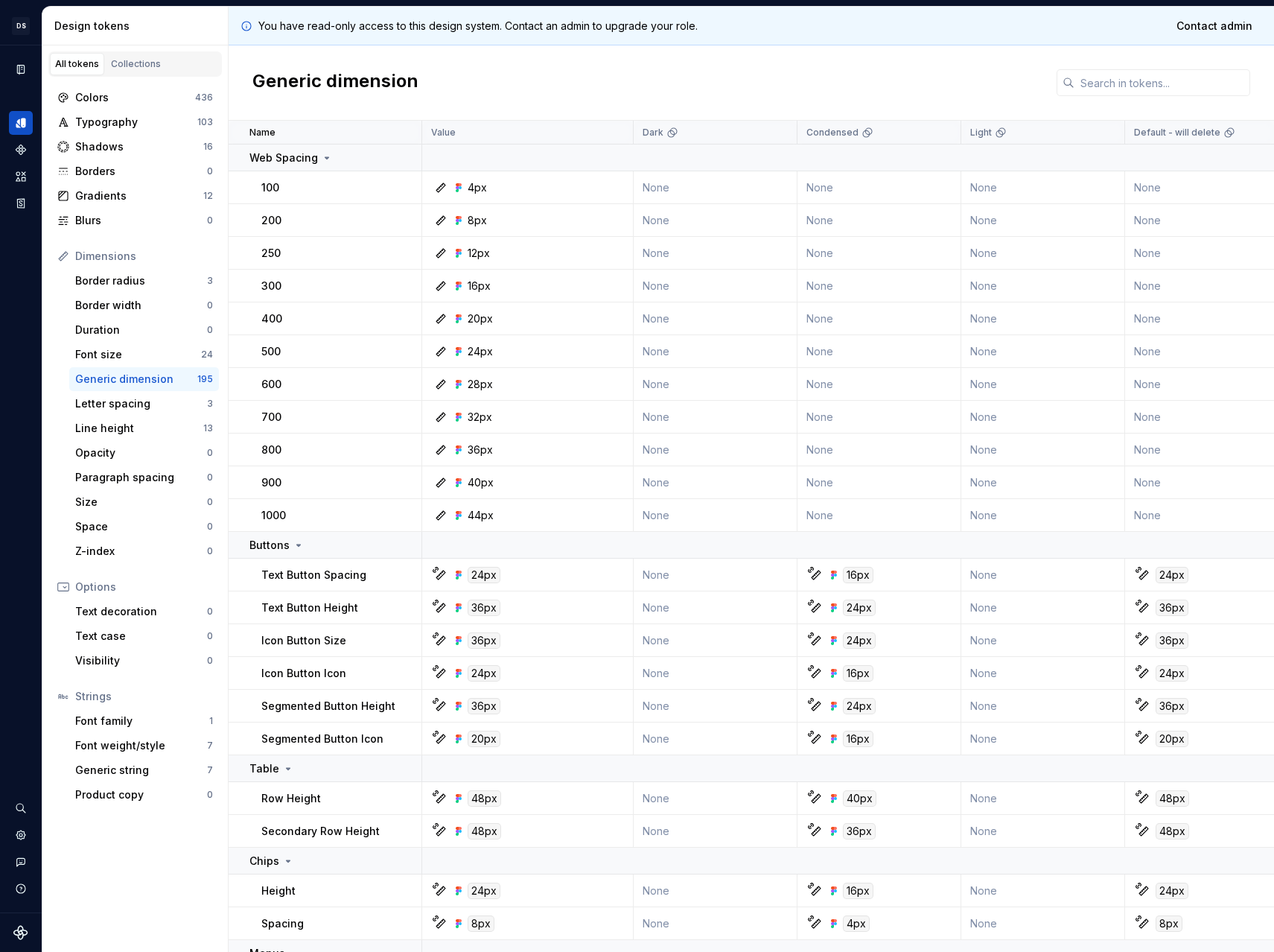
click at [442, 88] on div "Generic dimension" at bounding box center [751, 83] width 1045 height 75
click at [113, 102] on div "Colors" at bounding box center [135, 97] width 120 height 15
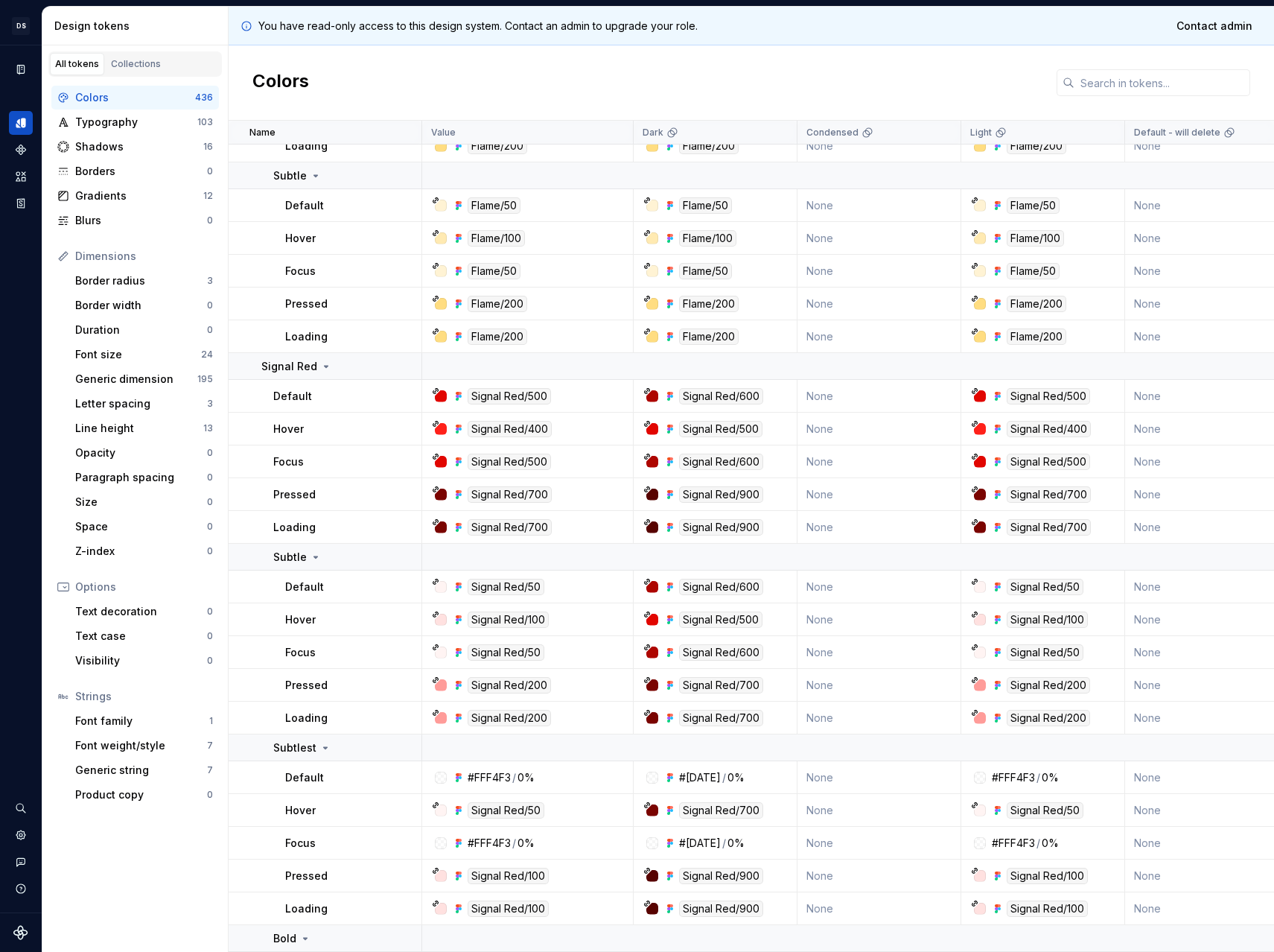
scroll to position [7828, 0]
